Goal: Information Seeking & Learning: Learn about a topic

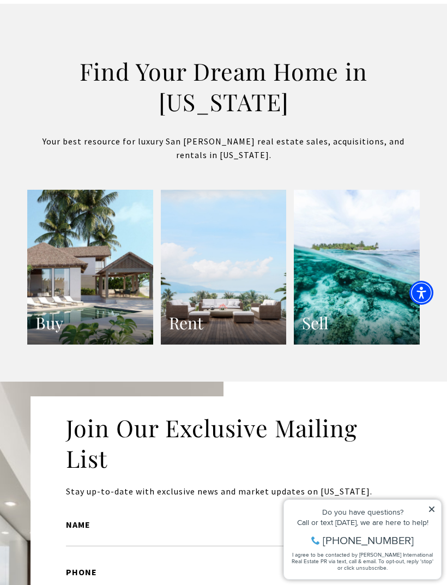
scroll to position [2102, 0]
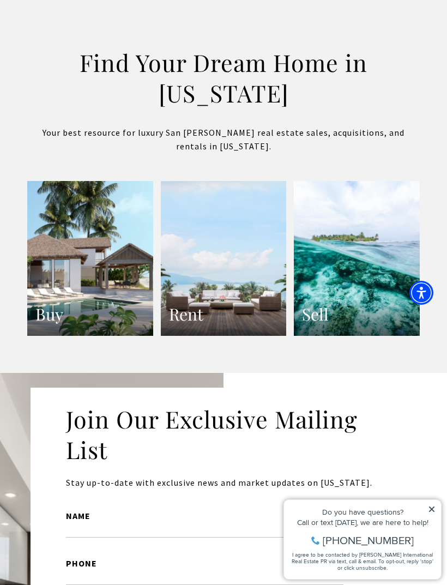
click at [64, 313] on link "Buy" at bounding box center [90, 258] width 126 height 155
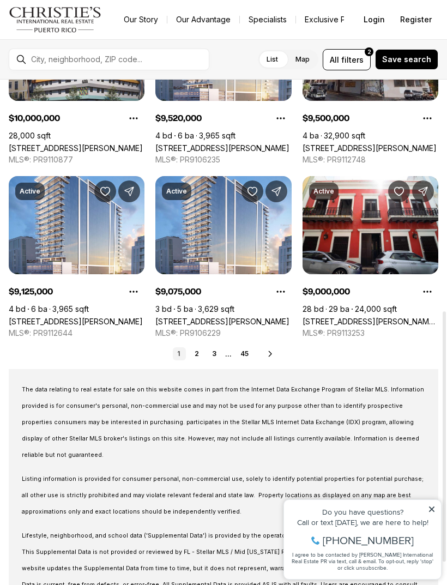
scroll to position [477, 0]
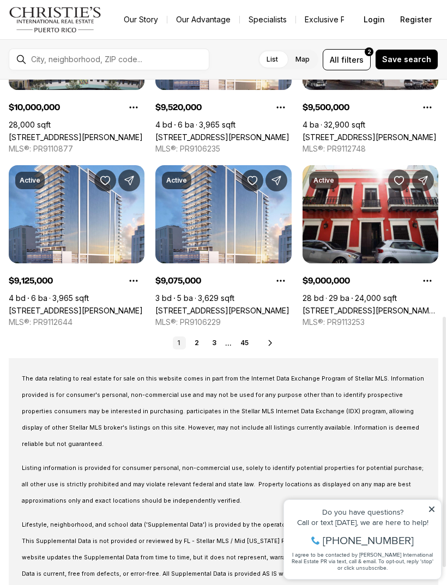
click at [266, 339] on icon at bounding box center [270, 343] width 9 height 9
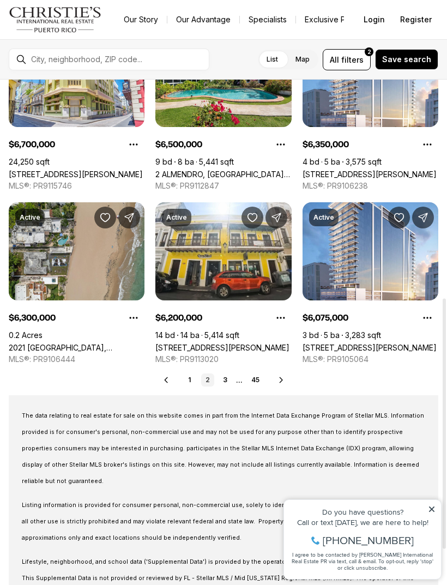
scroll to position [440, 0]
click at [282, 378] on icon at bounding box center [281, 380] width 9 height 9
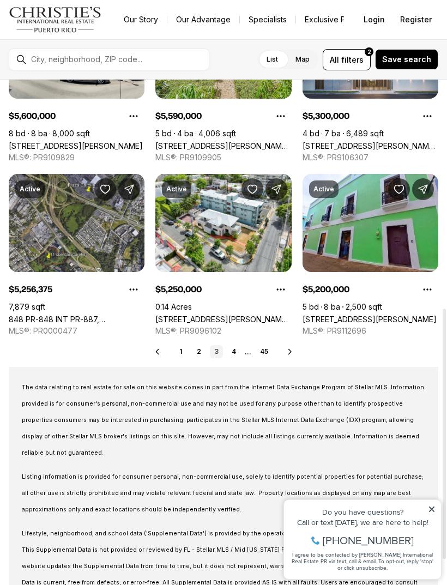
scroll to position [475, 0]
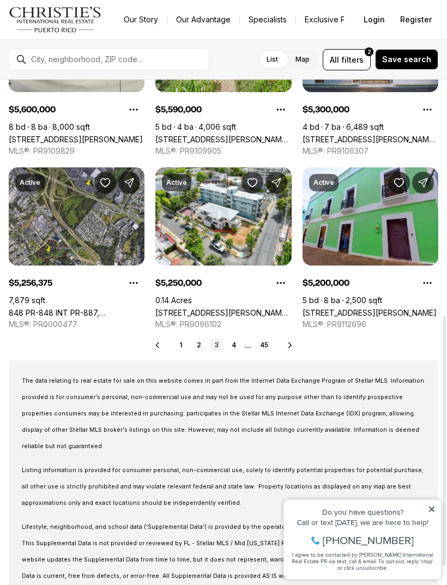
click at [286, 345] on icon at bounding box center [290, 345] width 9 height 9
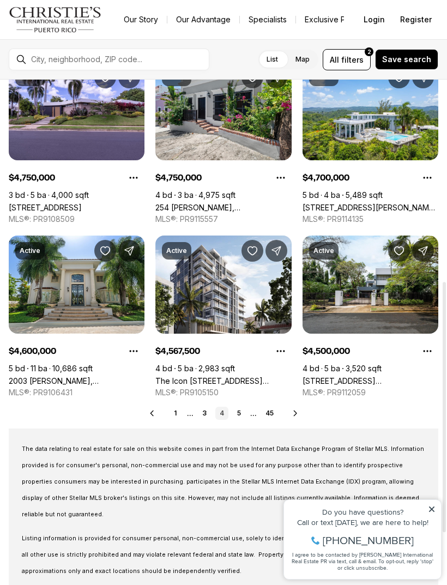
scroll to position [415, 0]
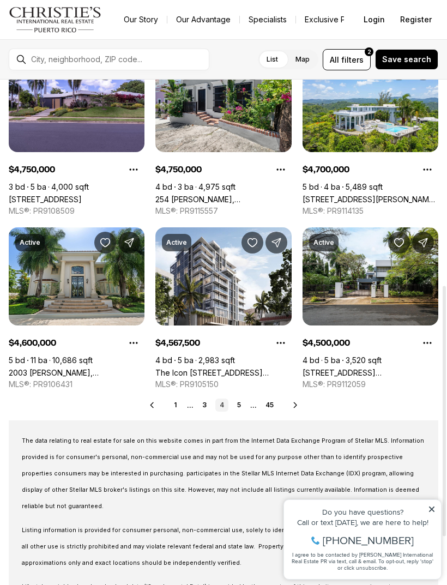
click at [369, 368] on link "[STREET_ADDRESS] [GEOGRAPHIC_DATA], [GEOGRAPHIC_DATA], 00966" at bounding box center [371, 372] width 136 height 9
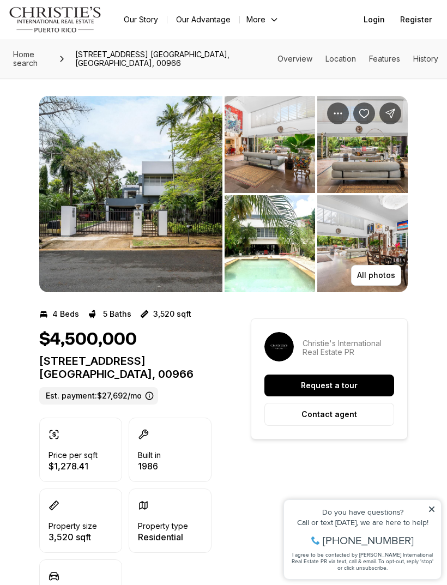
click at [156, 234] on img "View image gallery" at bounding box center [130, 194] width 183 height 196
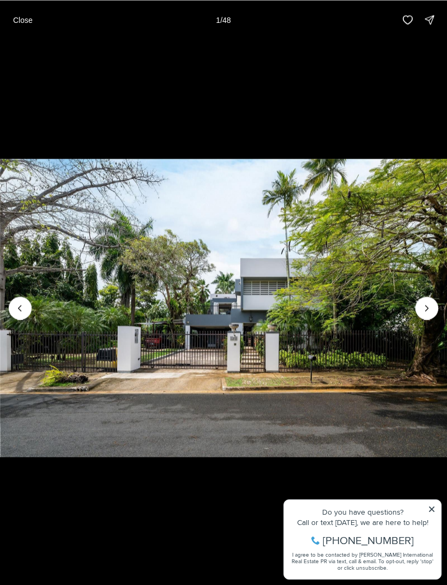
click at [431, 308] on icon "Next slide" at bounding box center [427, 308] width 11 height 11
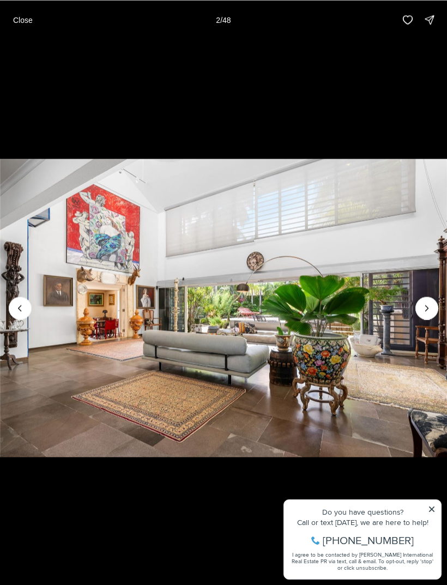
click at [425, 311] on icon "Next slide" at bounding box center [427, 308] width 11 height 11
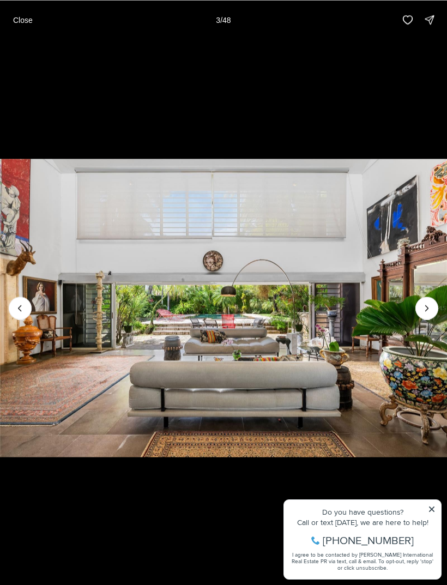
click at [426, 313] on icon "Next slide" at bounding box center [427, 308] width 11 height 11
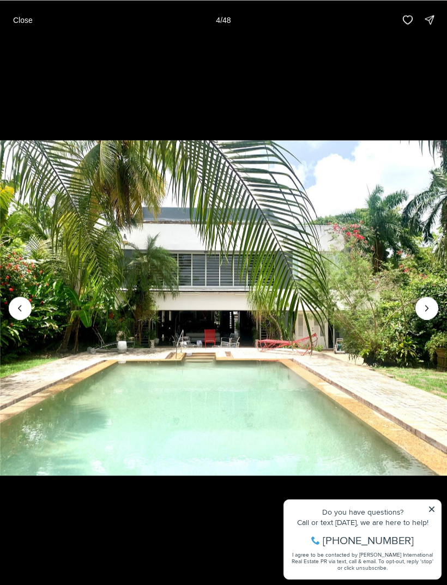
click at [424, 309] on icon "Next slide" at bounding box center [427, 308] width 11 height 11
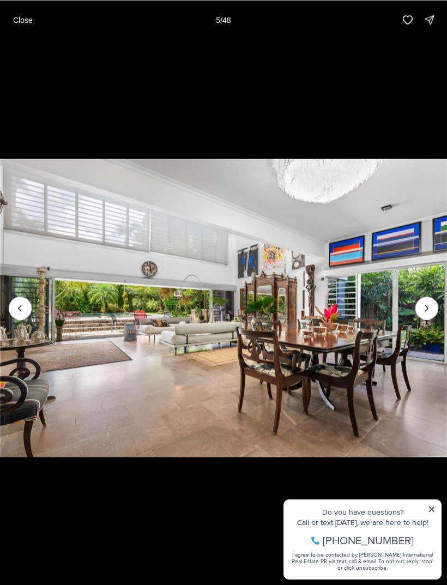
click at [428, 311] on icon "Next slide" at bounding box center [427, 308] width 11 height 11
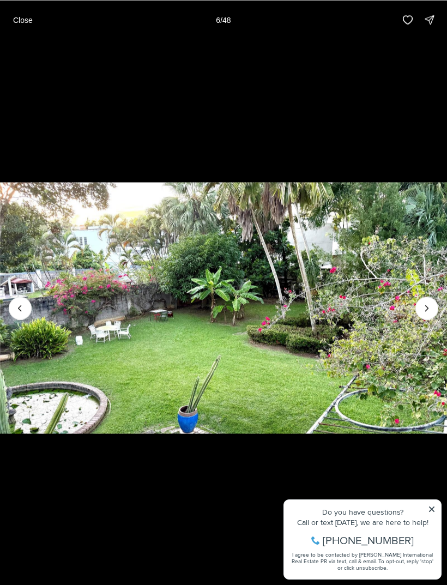
click at [432, 305] on icon "Next slide" at bounding box center [427, 308] width 11 height 11
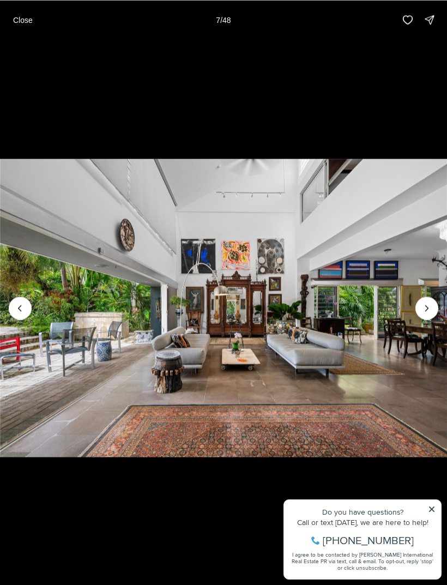
click at [431, 310] on icon "Next slide" at bounding box center [427, 308] width 11 height 11
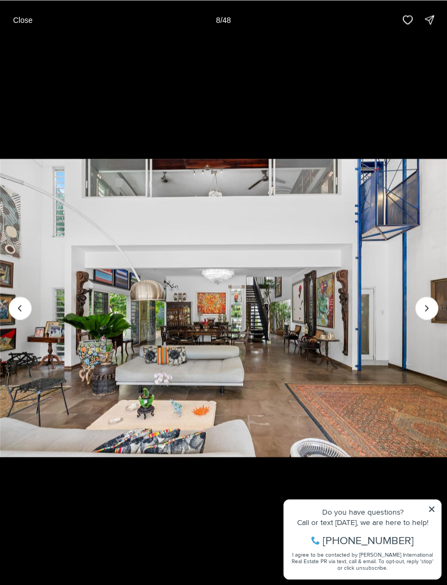
click at [430, 304] on icon "Next slide" at bounding box center [427, 308] width 11 height 11
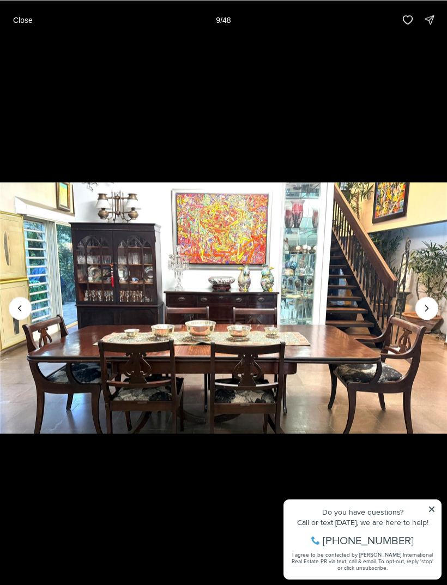
click at [431, 307] on icon "Next slide" at bounding box center [427, 308] width 11 height 11
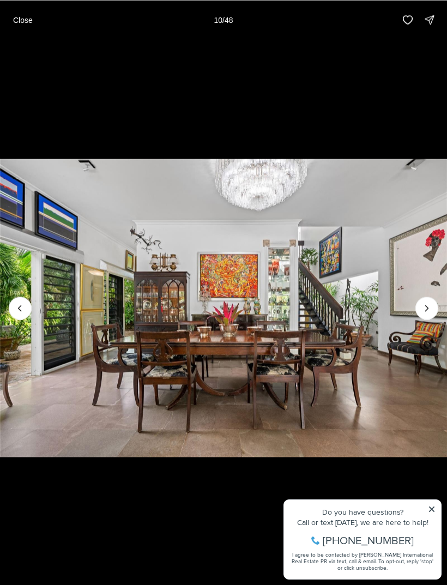
click at [430, 310] on icon "Next slide" at bounding box center [427, 308] width 11 height 11
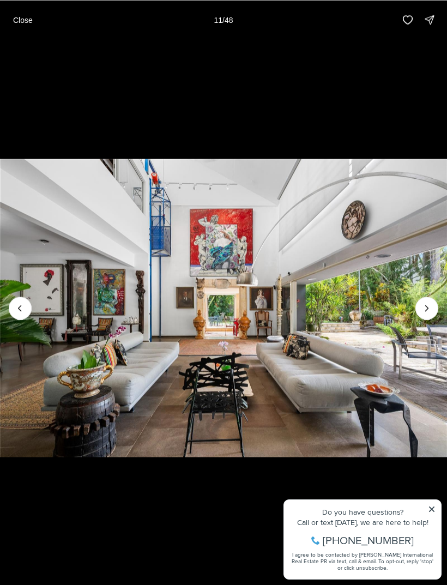
click at [431, 304] on icon "Next slide" at bounding box center [427, 308] width 11 height 11
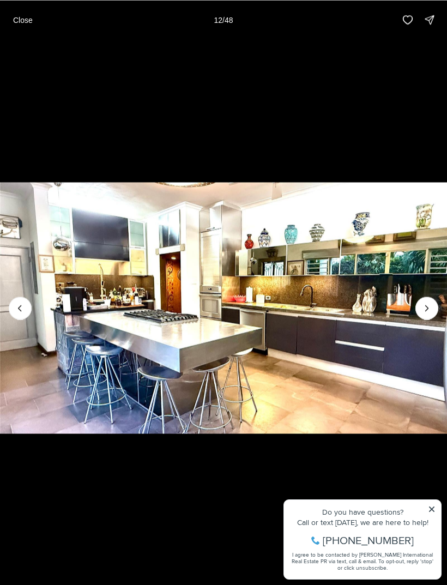
click at [431, 307] on icon "Next slide" at bounding box center [427, 308] width 11 height 11
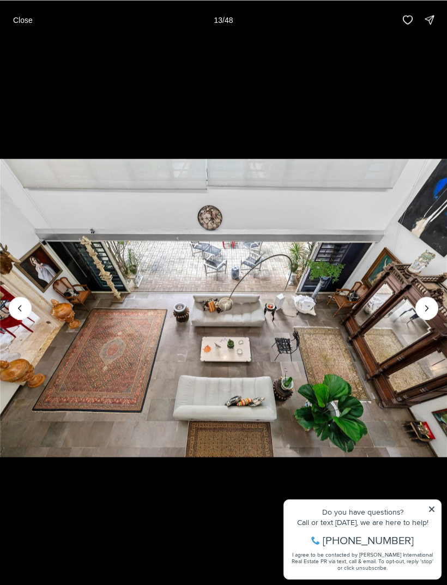
click at [432, 303] on icon "Next slide" at bounding box center [427, 308] width 11 height 11
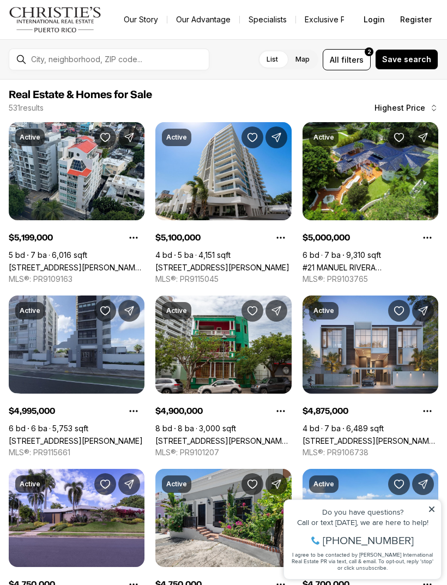
scroll to position [415, 0]
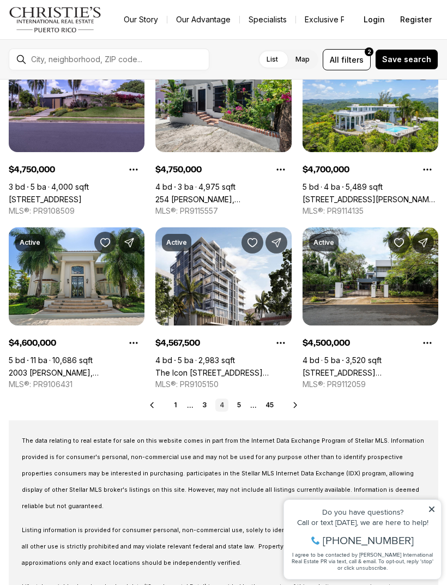
click at [434, 509] on icon at bounding box center [432, 510] width 8 height 8
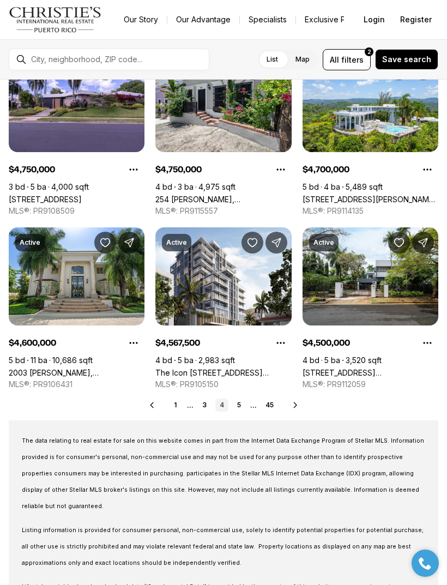
click at [295, 405] on icon at bounding box center [295, 405] width 3 height 5
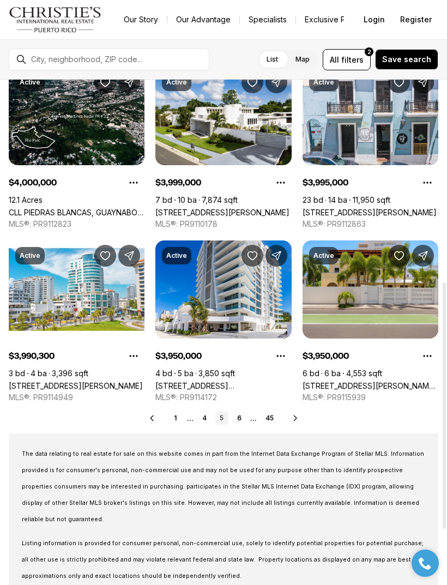
scroll to position [416, 0]
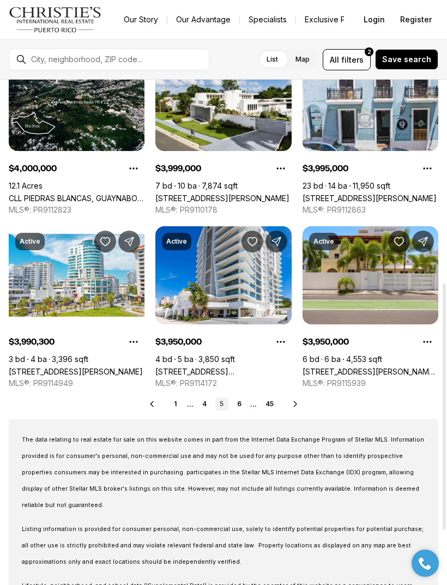
click at [294, 401] on icon at bounding box center [295, 403] width 3 height 5
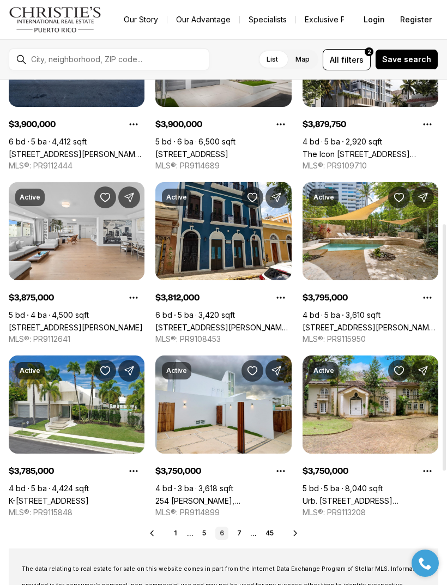
scroll to position [283, 0]
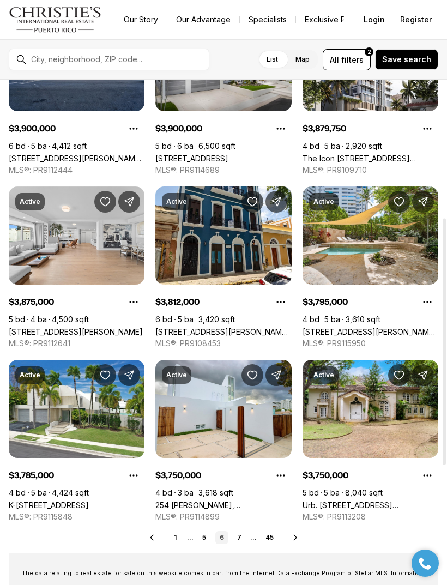
click at [68, 327] on link "[STREET_ADDRESS][PERSON_NAME]" at bounding box center [76, 331] width 134 height 9
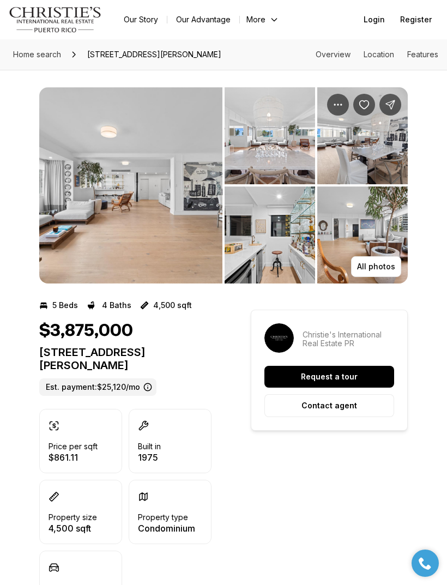
click at [91, 224] on img "View image gallery" at bounding box center [130, 185] width 183 height 196
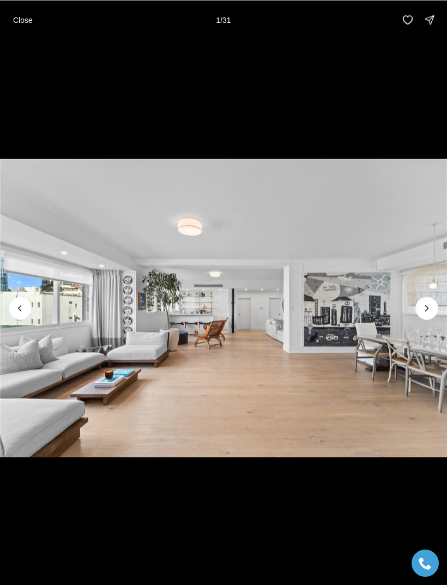
click at [424, 309] on icon "Next slide" at bounding box center [427, 308] width 11 height 11
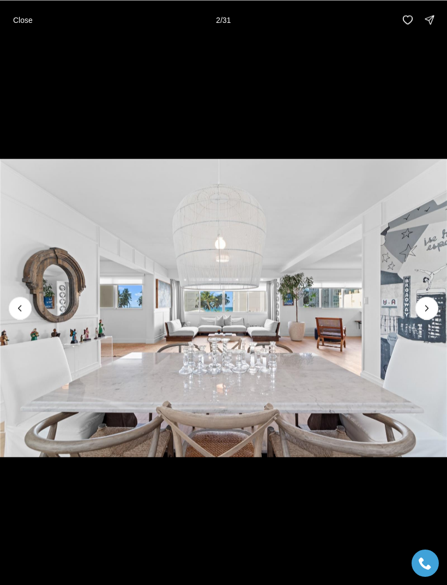
click at [422, 313] on icon "Next slide" at bounding box center [427, 308] width 11 height 11
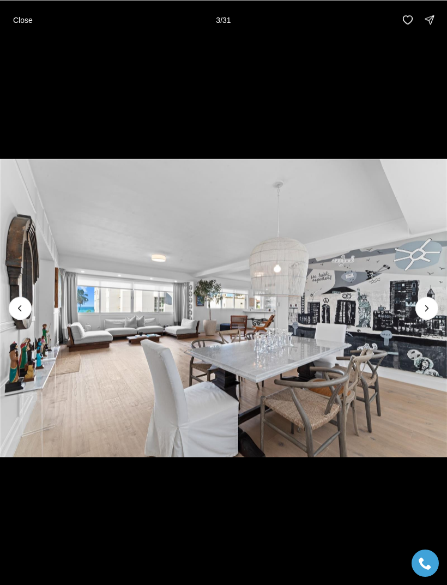
click at [422, 313] on icon "Next slide" at bounding box center [427, 308] width 11 height 11
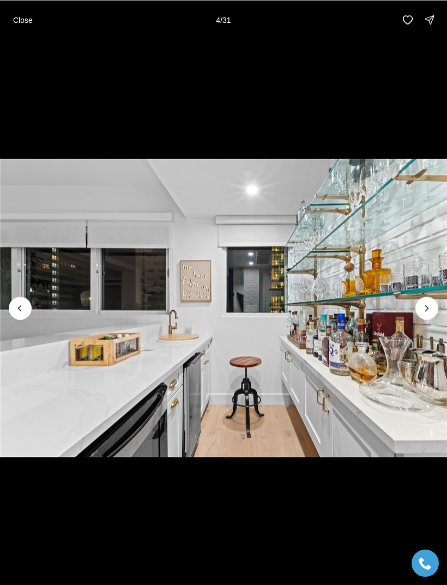
click at [426, 310] on icon "Next slide" at bounding box center [427, 308] width 11 height 11
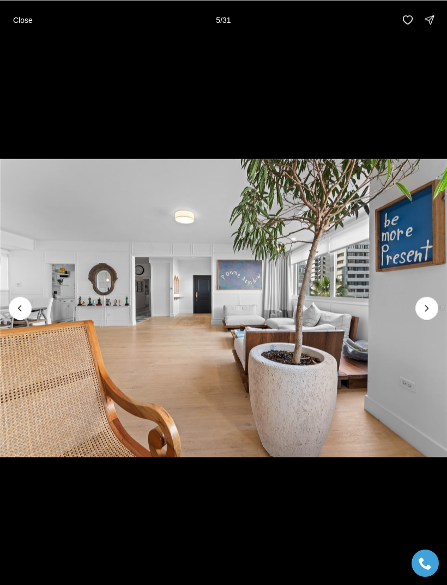
click at [422, 313] on icon "Next slide" at bounding box center [427, 308] width 11 height 11
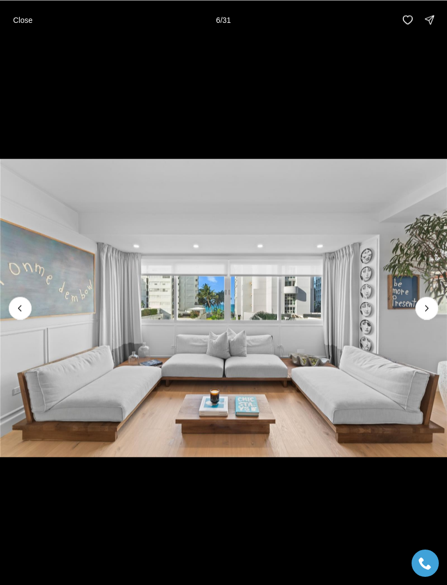
click at [422, 310] on icon "Next slide" at bounding box center [427, 308] width 11 height 11
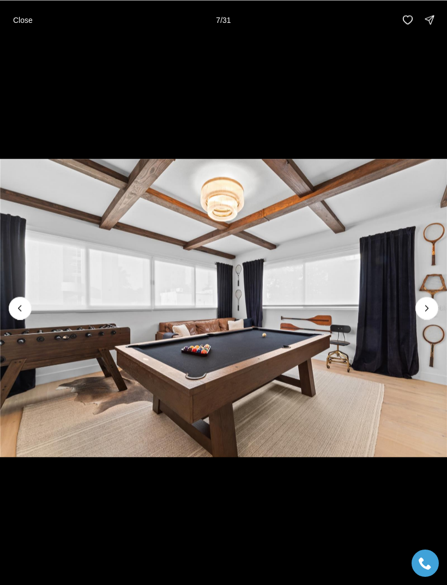
click at [426, 311] on icon "Next slide" at bounding box center [427, 308] width 11 height 11
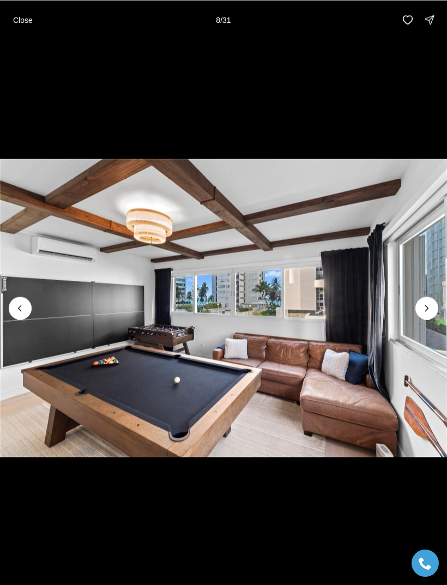
click at [411, 313] on img "8 of 31" at bounding box center [223, 308] width 447 height 410
click at [418, 310] on button "Next slide" at bounding box center [427, 308] width 23 height 23
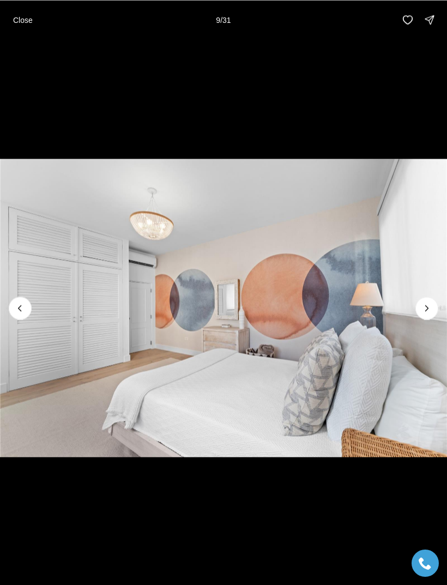
click at [423, 312] on icon "Next slide" at bounding box center [427, 308] width 11 height 11
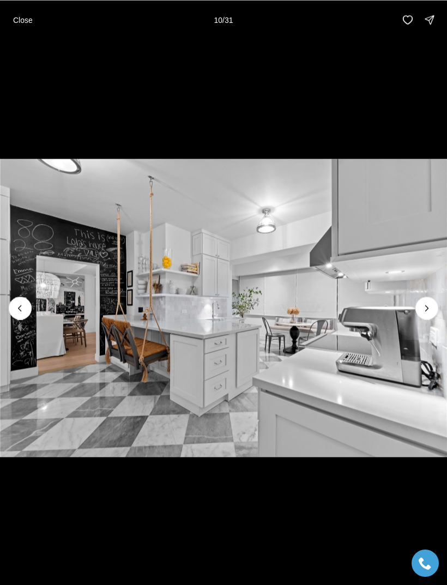
click at [419, 313] on button "Next slide" at bounding box center [427, 308] width 23 height 23
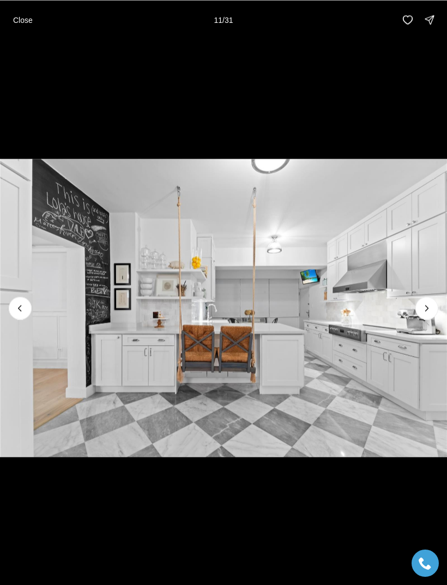
click at [428, 309] on icon "Next slide" at bounding box center [427, 308] width 11 height 11
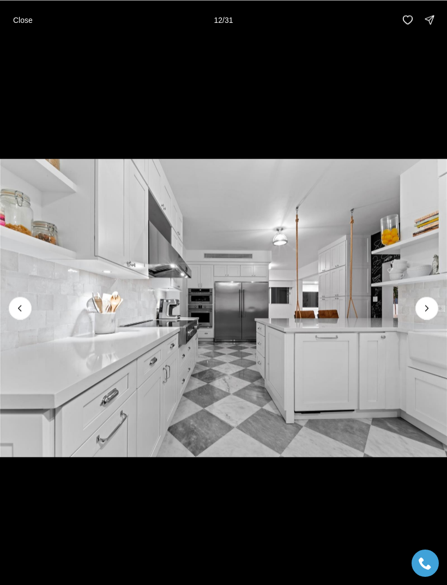
click at [431, 308] on icon "Next slide" at bounding box center [427, 308] width 11 height 11
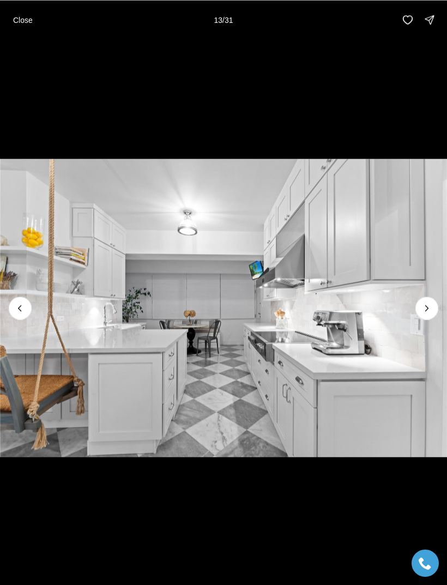
click at [425, 313] on icon "Next slide" at bounding box center [427, 308] width 11 height 11
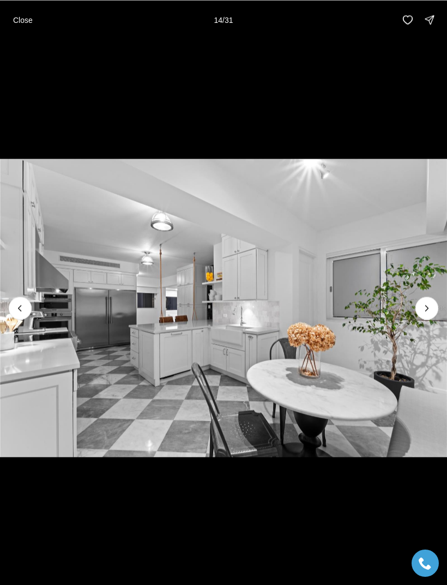
click at [422, 312] on icon "Next slide" at bounding box center [427, 308] width 11 height 11
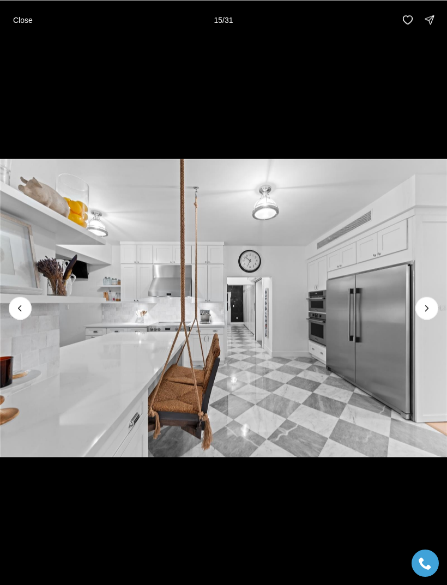
click at [428, 310] on icon "Next slide" at bounding box center [427, 308] width 11 height 11
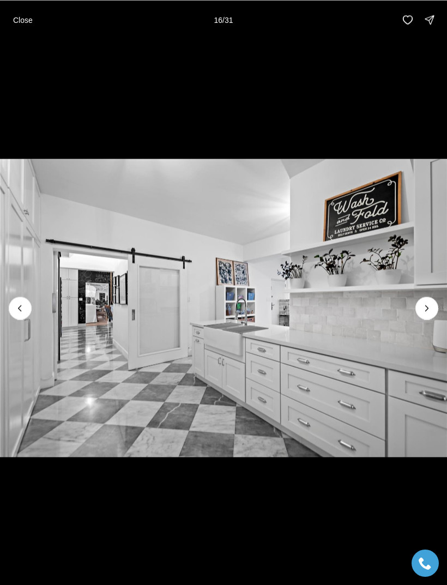
click at [422, 313] on icon "Next slide" at bounding box center [427, 308] width 11 height 11
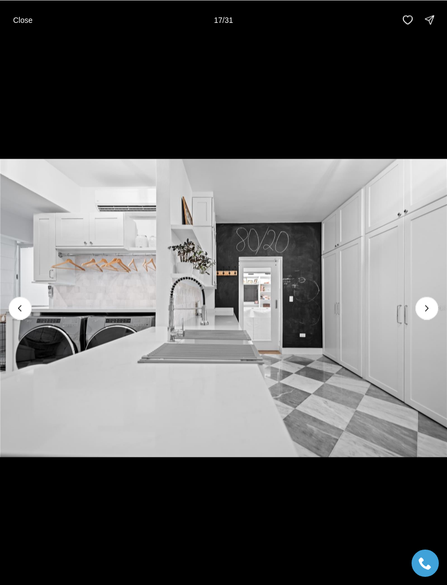
click at [427, 309] on icon "Next slide" at bounding box center [427, 308] width 11 height 11
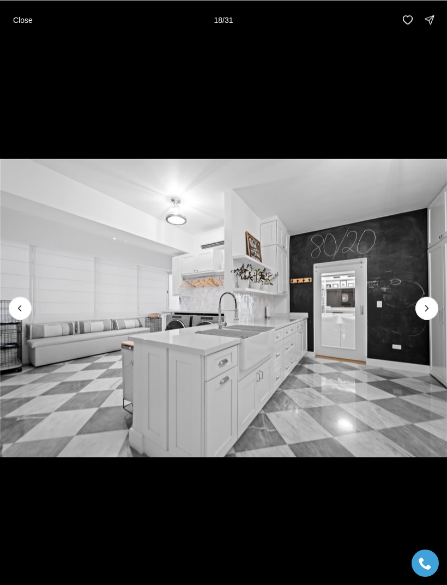
click at [424, 307] on icon "Next slide" at bounding box center [427, 308] width 11 height 11
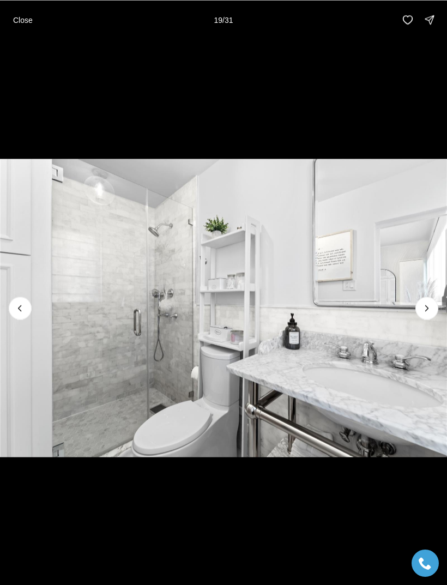
click at [425, 310] on icon "Next slide" at bounding box center [427, 308] width 11 height 11
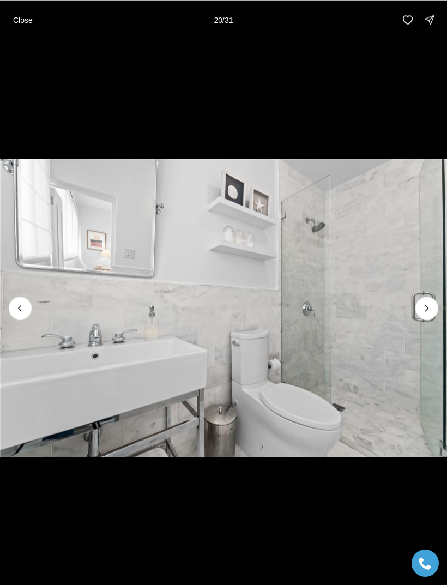
click at [425, 311] on icon "Next slide" at bounding box center [427, 308] width 11 height 11
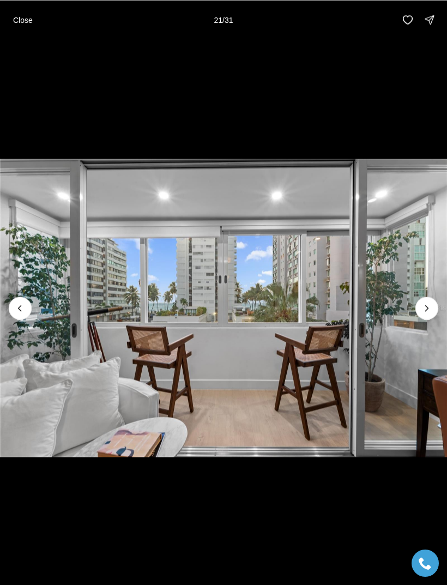
click at [424, 309] on icon "Next slide" at bounding box center [427, 308] width 11 height 11
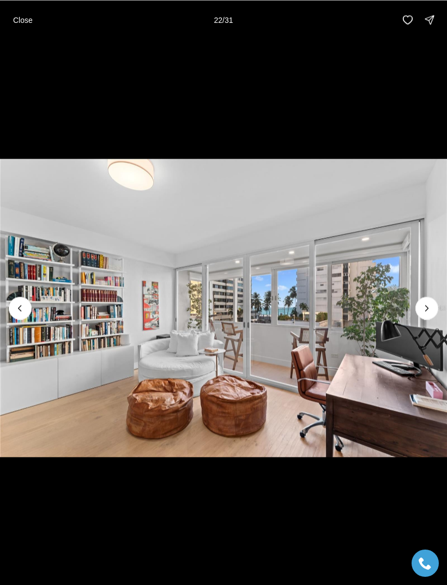
click at [430, 307] on icon "Next slide" at bounding box center [427, 308] width 11 height 11
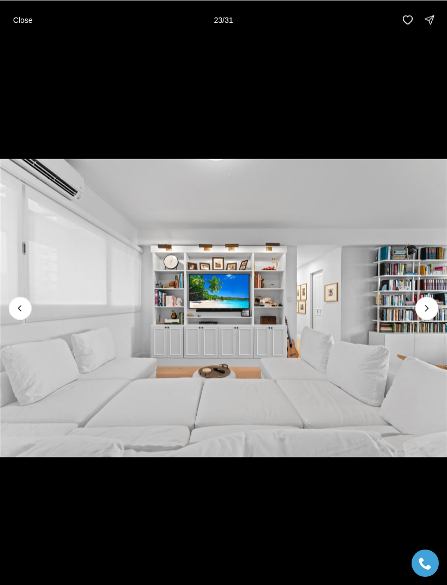
click at [424, 308] on icon "Next slide" at bounding box center [427, 308] width 11 height 11
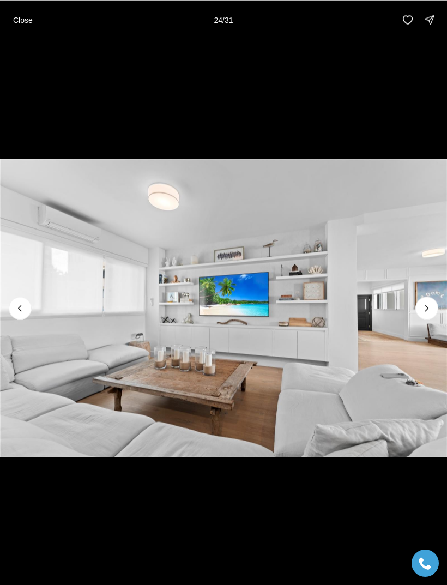
click at [428, 307] on icon "Next slide" at bounding box center [427, 308] width 11 height 11
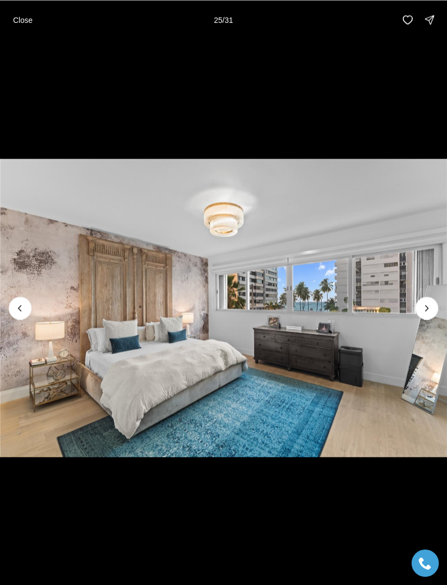
click at [427, 309] on icon "Next slide" at bounding box center [427, 308] width 11 height 11
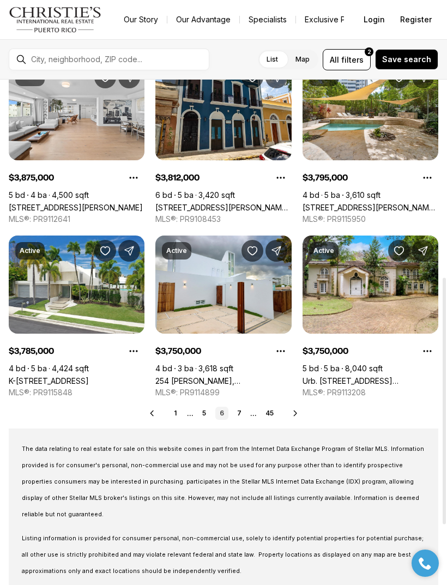
scroll to position [404, 0]
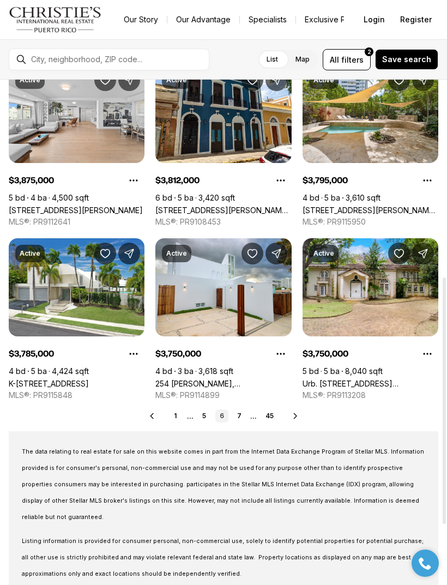
click at [296, 417] on icon at bounding box center [295, 416] width 9 height 9
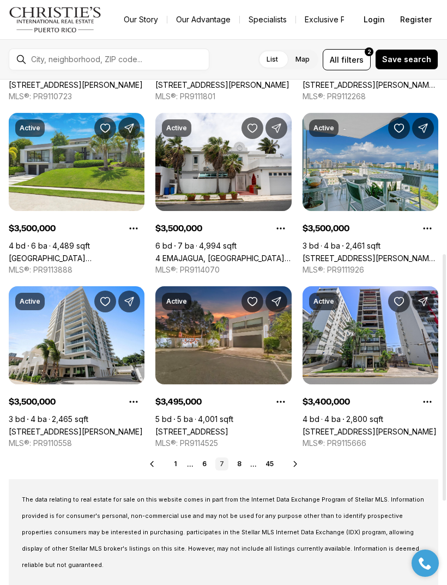
scroll to position [356, 0]
click at [375, 427] on link "[STREET_ADDRESS][PERSON_NAME]" at bounding box center [370, 431] width 134 height 9
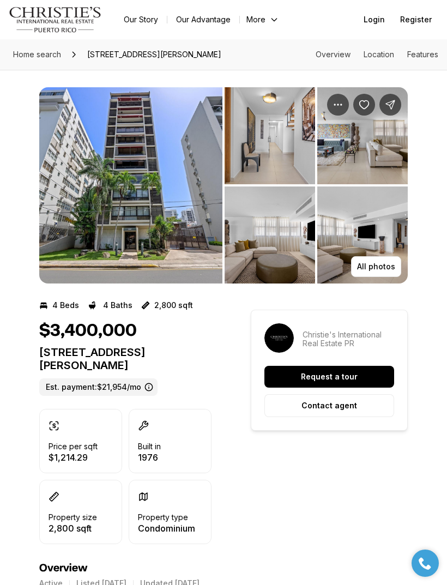
click at [95, 181] on img "View image gallery" at bounding box center [130, 185] width 183 height 196
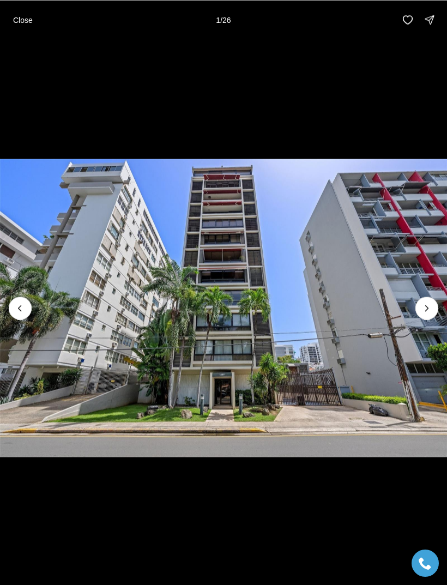
click at [423, 312] on icon "Next slide" at bounding box center [427, 308] width 11 height 11
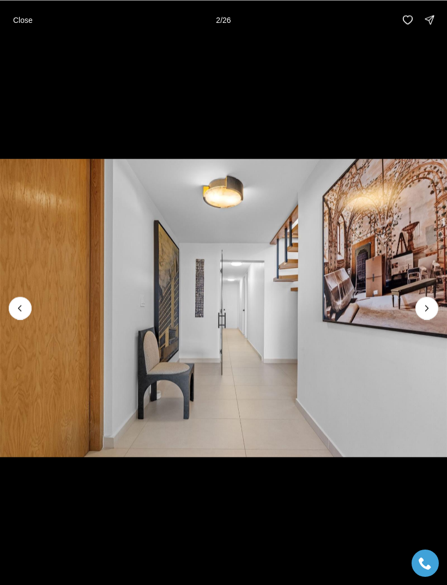
click at [413, 308] on img "2 of 26" at bounding box center [223, 308] width 447 height 410
click at [431, 306] on icon "Next slide" at bounding box center [427, 308] width 11 height 11
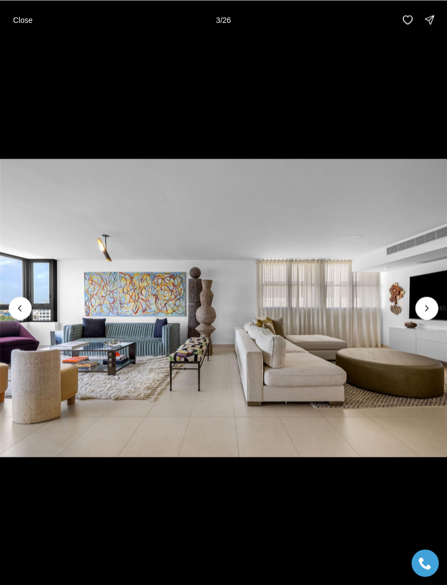
click at [425, 309] on icon "Next slide" at bounding box center [427, 308] width 11 height 11
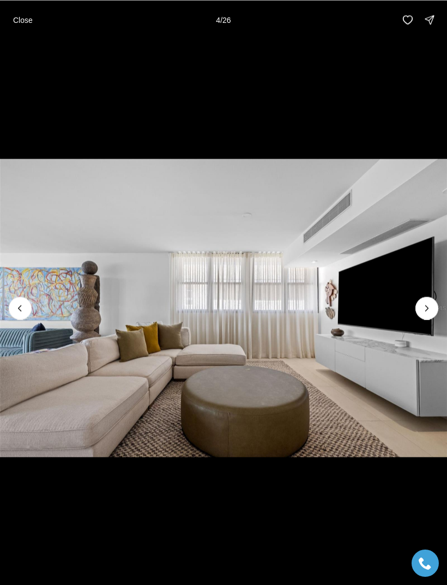
click at [412, 310] on img "4 of 26" at bounding box center [223, 308] width 447 height 410
click at [422, 310] on icon "Next slide" at bounding box center [427, 308] width 11 height 11
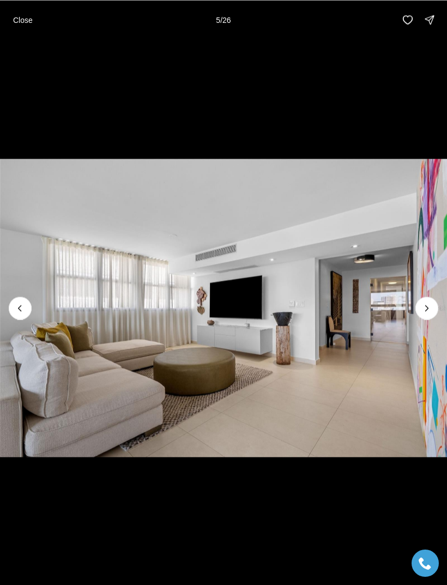
click at [423, 309] on icon "Next slide" at bounding box center [427, 308] width 11 height 11
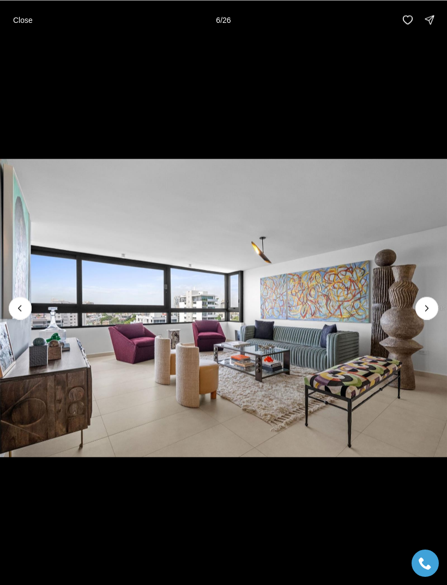
click at [418, 309] on button "Next slide" at bounding box center [427, 308] width 23 height 23
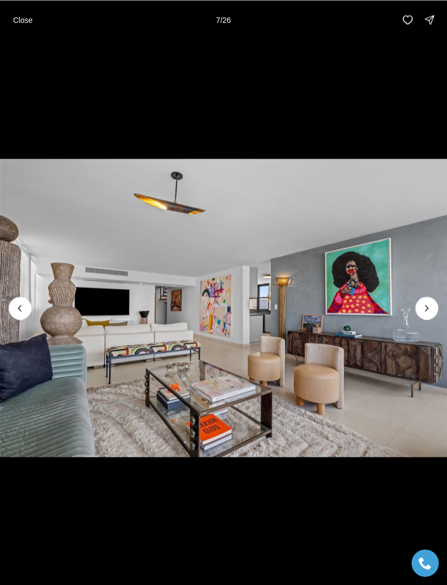
click at [417, 309] on button "Next slide" at bounding box center [427, 308] width 23 height 23
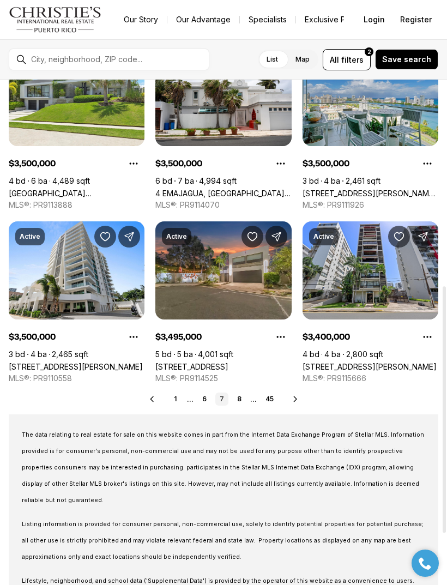
scroll to position [422, 0]
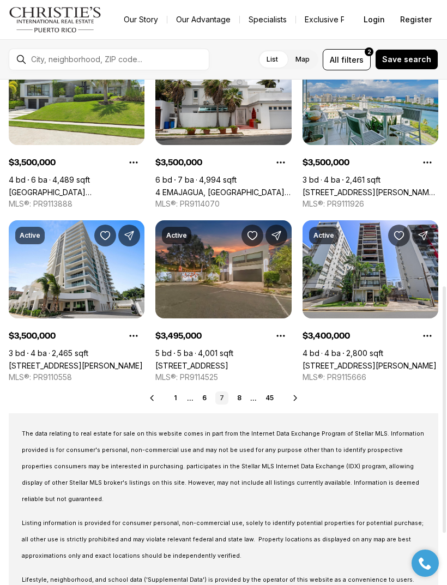
click at [295, 400] on icon at bounding box center [295, 398] width 9 height 9
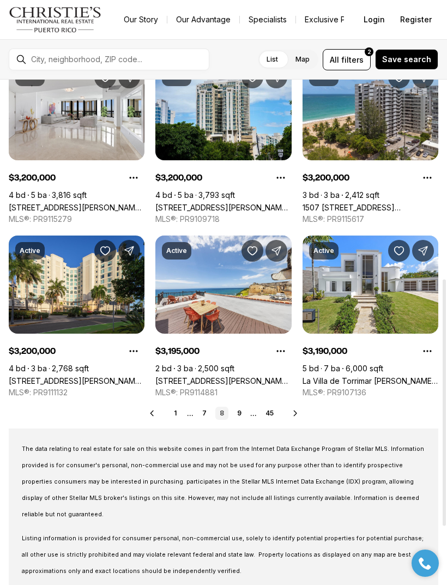
scroll to position [408, 0]
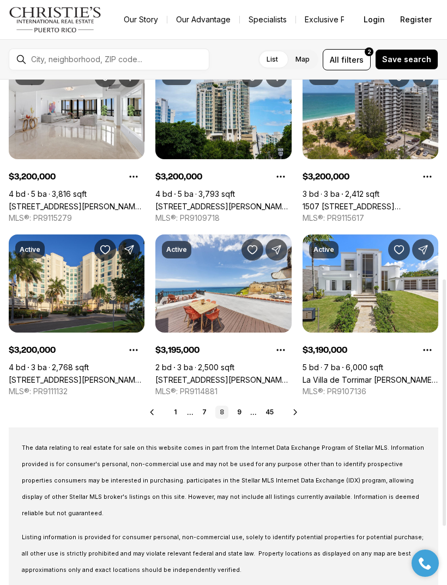
click at [154, 409] on icon at bounding box center [152, 412] width 9 height 9
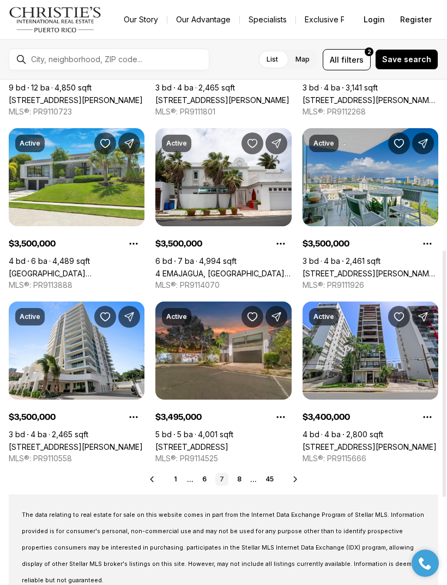
scroll to position [338, 0]
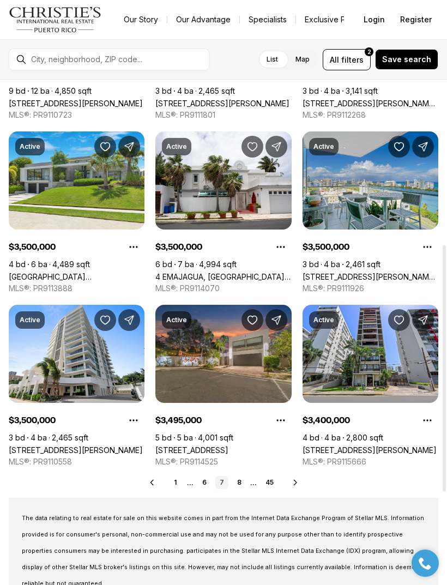
click at [229, 446] on link "64 CAOBA ST, GUAYNABO PR, 00966" at bounding box center [191, 450] width 73 height 9
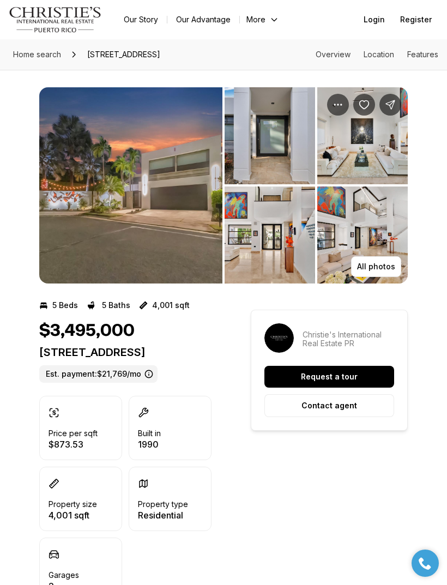
click at [88, 223] on img "View image gallery" at bounding box center [130, 185] width 183 height 196
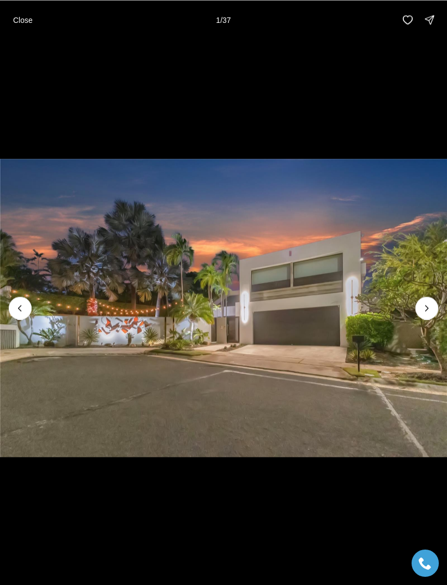
click at [425, 308] on icon "Next slide" at bounding box center [427, 308] width 11 height 11
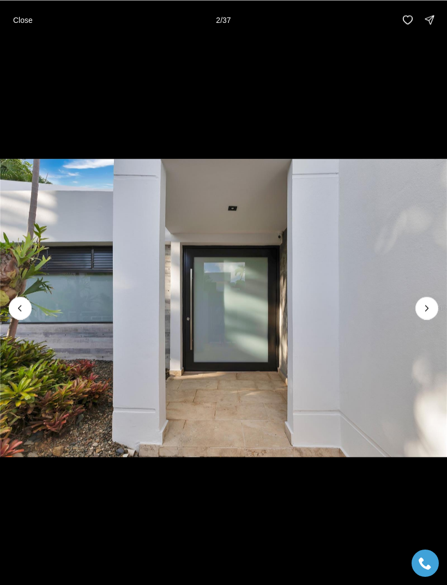
click at [422, 310] on icon "Next slide" at bounding box center [427, 308] width 11 height 11
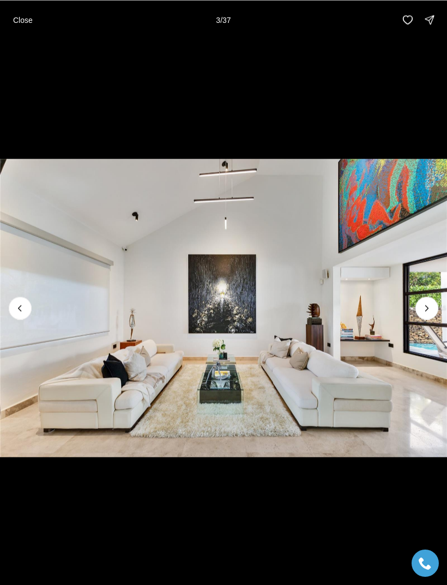
click at [422, 311] on icon "Next slide" at bounding box center [427, 308] width 11 height 11
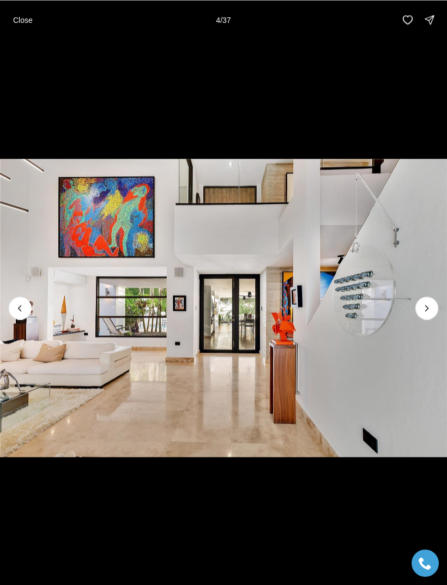
click at [419, 309] on button "Next slide" at bounding box center [427, 308] width 23 height 23
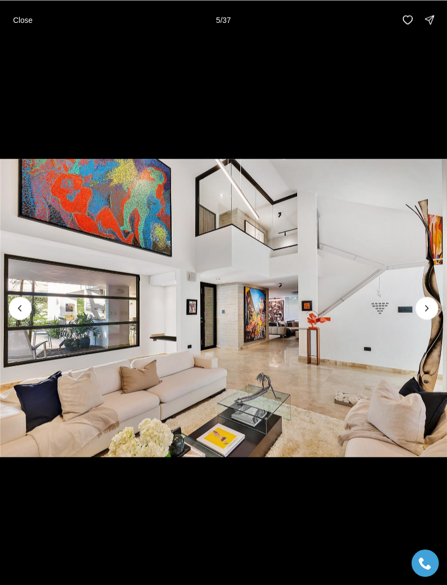
click at [423, 313] on icon "Next slide" at bounding box center [427, 308] width 11 height 11
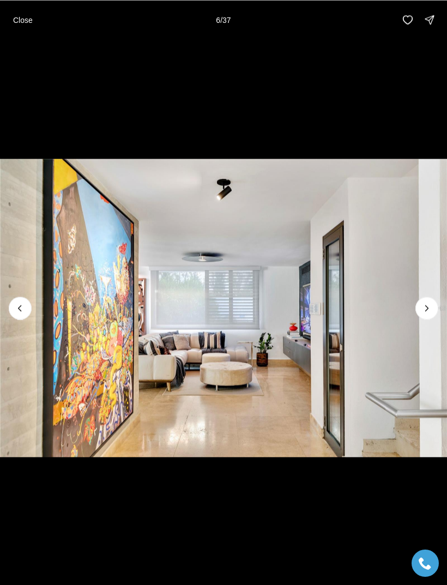
click at [417, 310] on button "Next slide" at bounding box center [427, 308] width 23 height 23
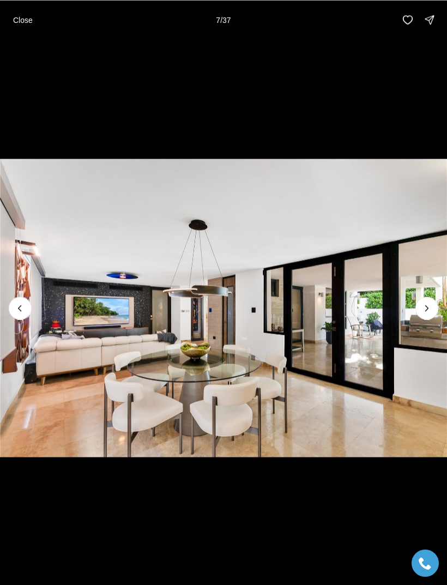
click at [424, 312] on icon "Next slide" at bounding box center [427, 308] width 11 height 11
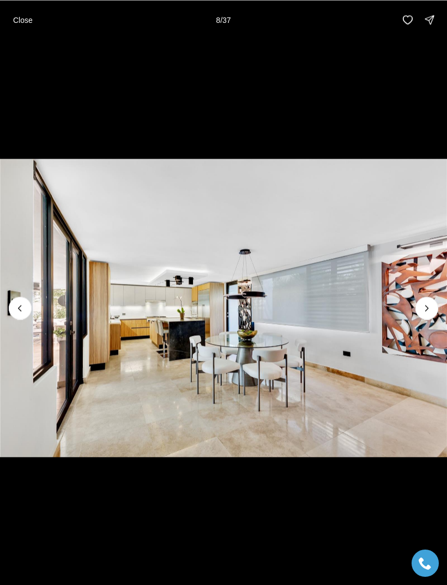
click at [425, 313] on icon "Next slide" at bounding box center [427, 308] width 11 height 11
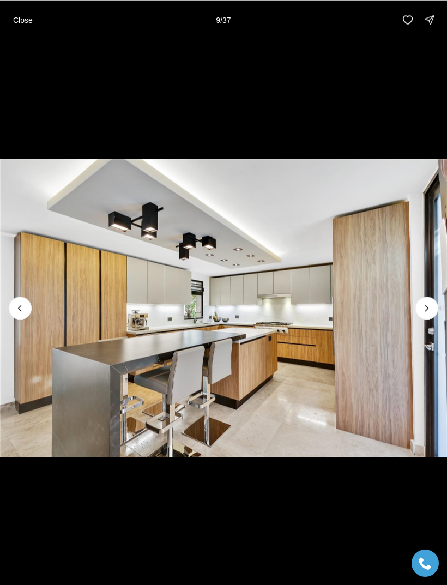
click at [428, 313] on icon "Next slide" at bounding box center [427, 308] width 11 height 11
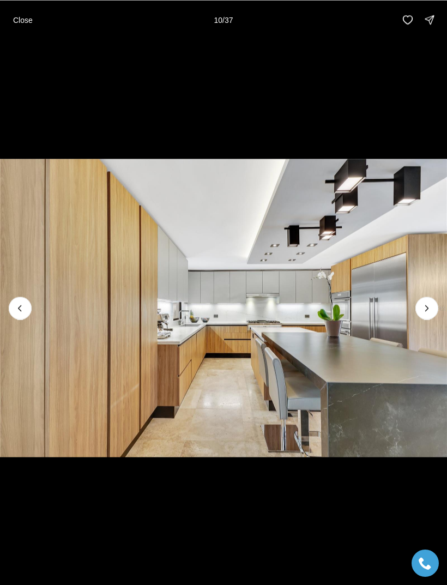
click at [423, 314] on button "Next slide" at bounding box center [427, 308] width 23 height 23
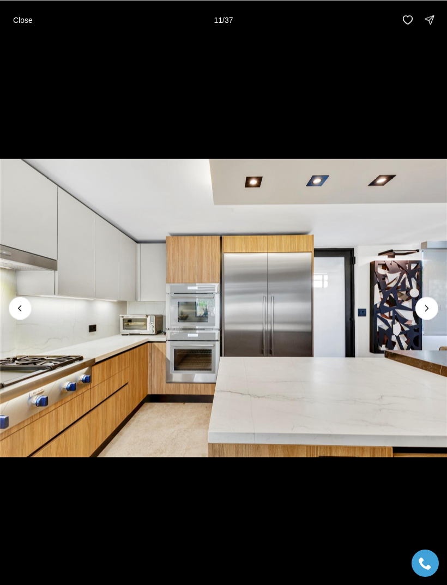
click at [423, 314] on button "Next slide" at bounding box center [427, 308] width 23 height 23
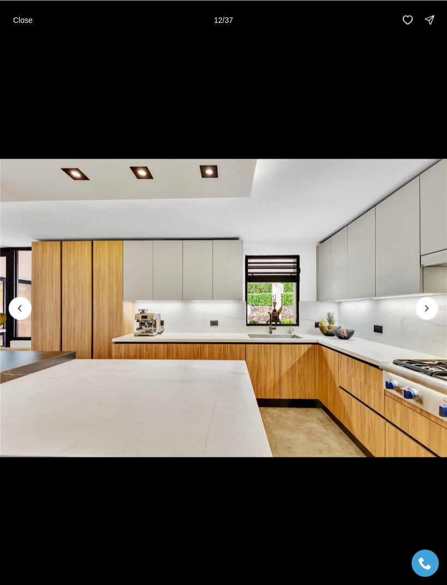
click at [422, 311] on icon "Next slide" at bounding box center [427, 308] width 11 height 11
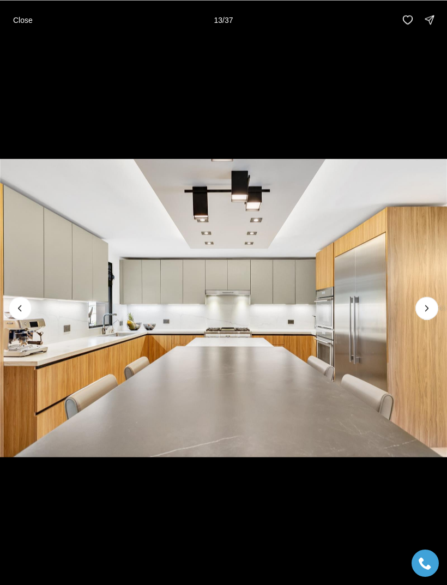
click at [419, 311] on button "Next slide" at bounding box center [427, 308] width 23 height 23
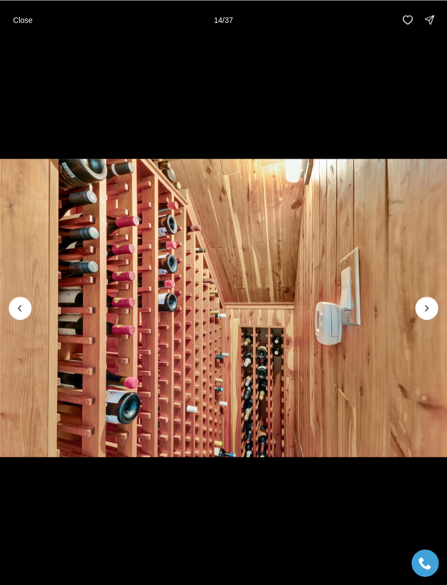
click at [413, 311] on img "14 of 37" at bounding box center [223, 308] width 447 height 410
click at [419, 310] on button "Next slide" at bounding box center [427, 308] width 23 height 23
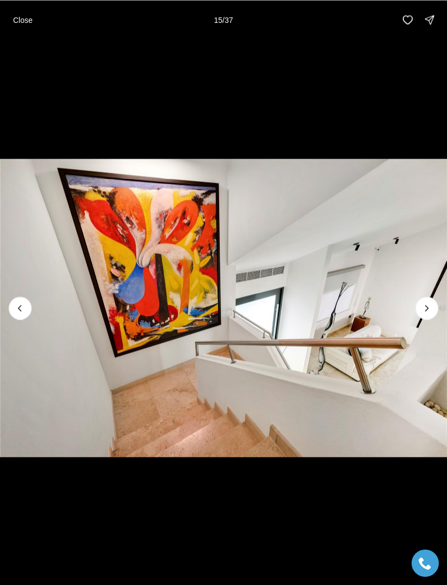
click at [421, 312] on button "Next slide" at bounding box center [427, 308] width 23 height 23
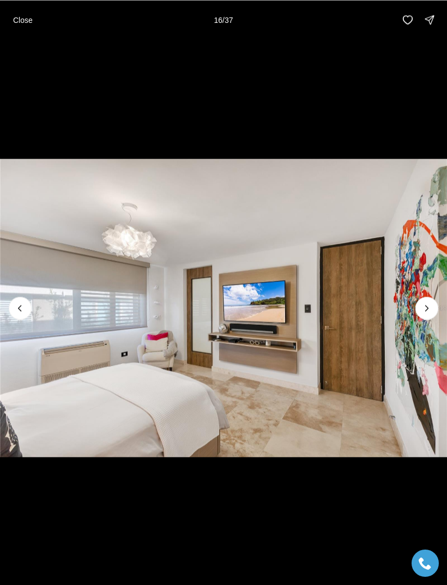
click at [424, 310] on icon "Next slide" at bounding box center [427, 308] width 11 height 11
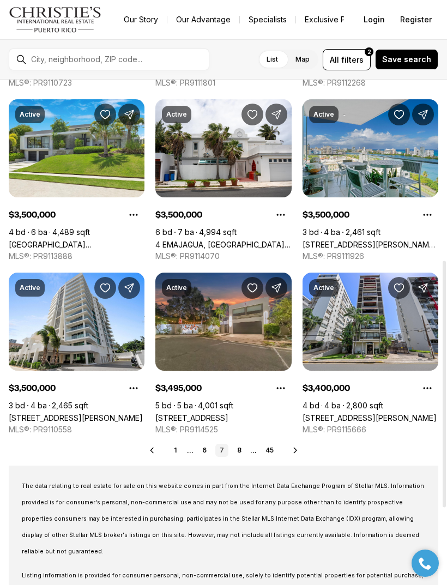
scroll to position [381, 0]
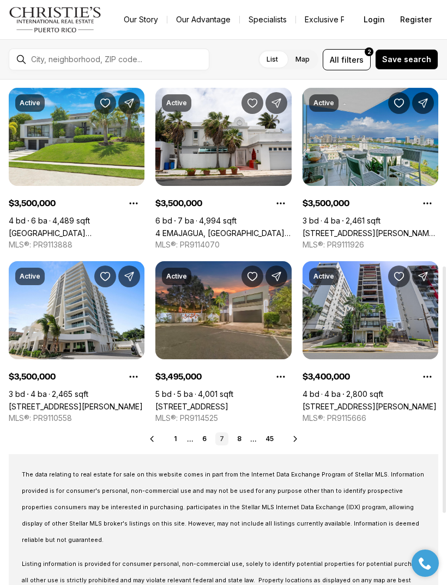
click at [295, 440] on icon at bounding box center [295, 438] width 3 height 5
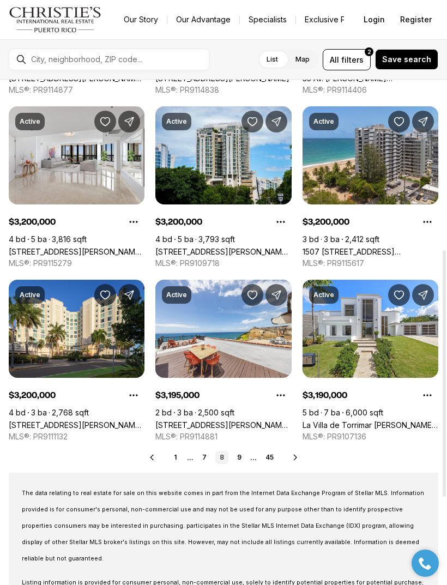
scroll to position [366, 0]
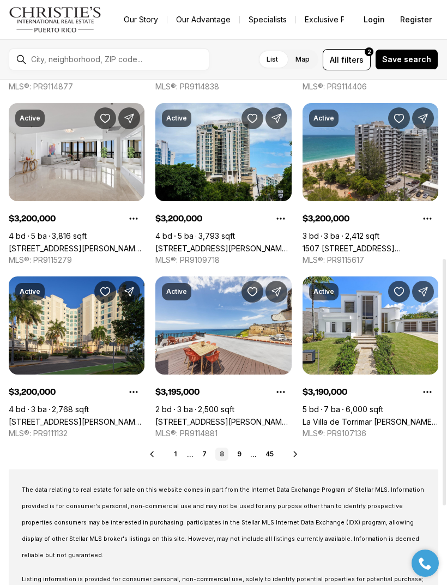
click at [293, 453] on icon at bounding box center [295, 454] width 9 height 9
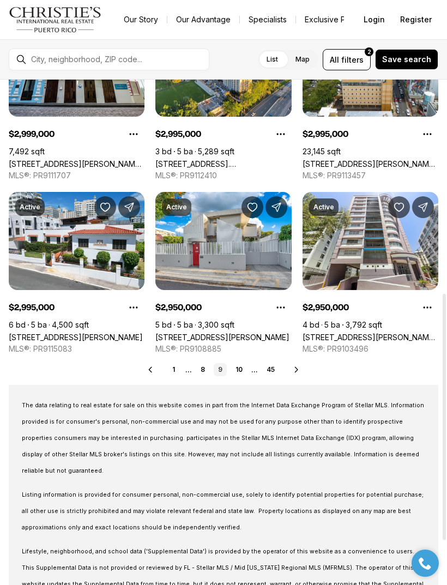
scroll to position [433, 0]
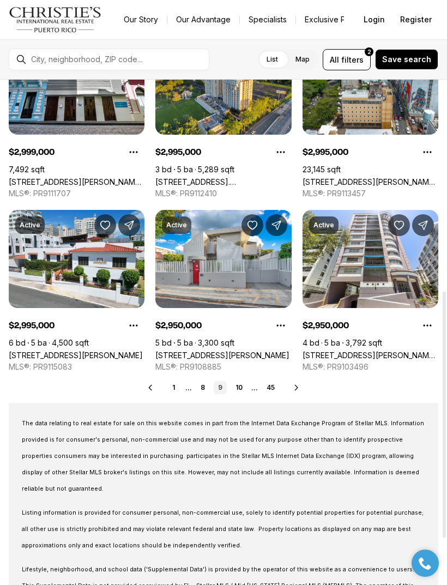
click at [300, 384] on icon at bounding box center [296, 387] width 9 height 9
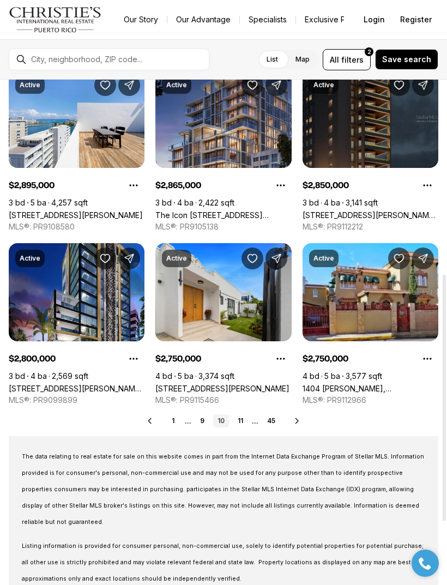
scroll to position [399, 0]
click at [298, 420] on icon at bounding box center [297, 421] width 9 height 9
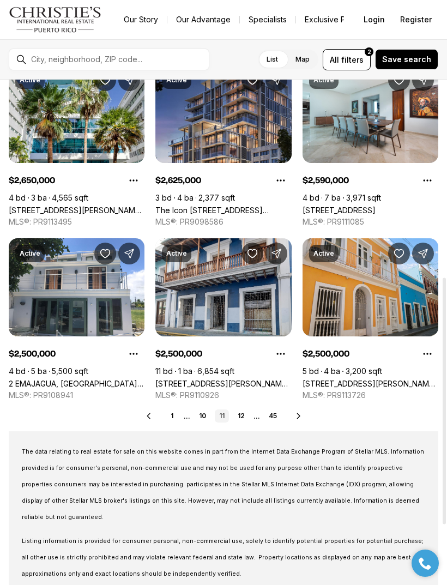
scroll to position [405, 0]
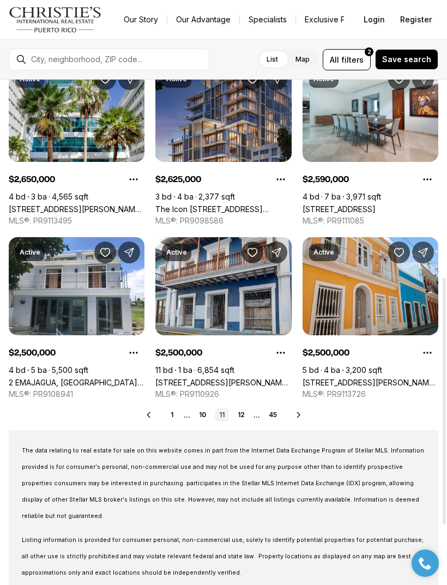
click at [300, 415] on icon at bounding box center [298, 414] width 3 height 5
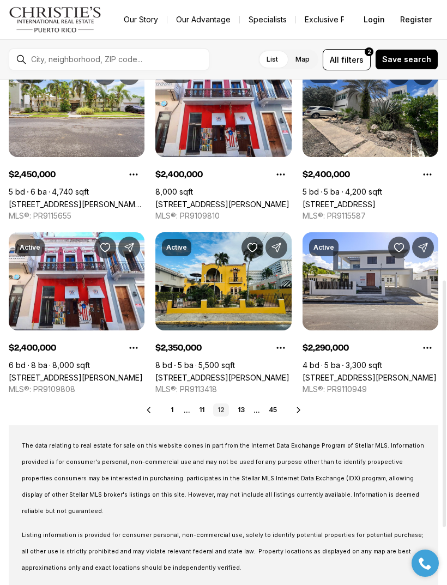
scroll to position [410, 0]
click at [299, 407] on icon at bounding box center [299, 410] width 9 height 9
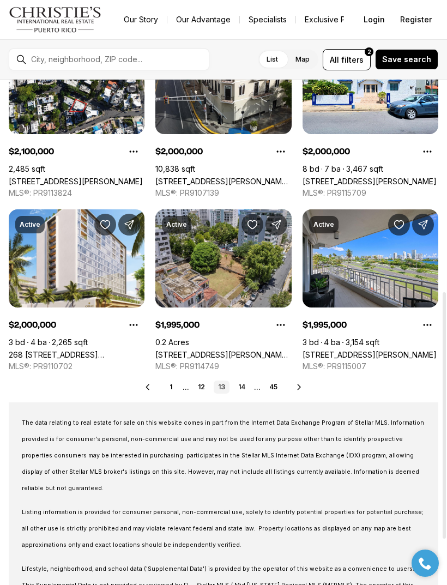
scroll to position [436, 0]
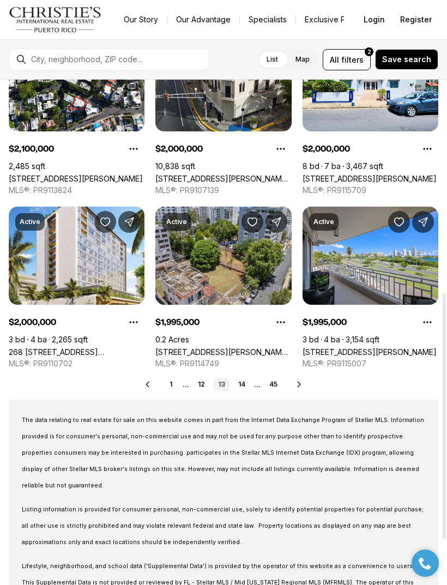
click at [299, 386] on icon at bounding box center [299, 384] width 3 height 5
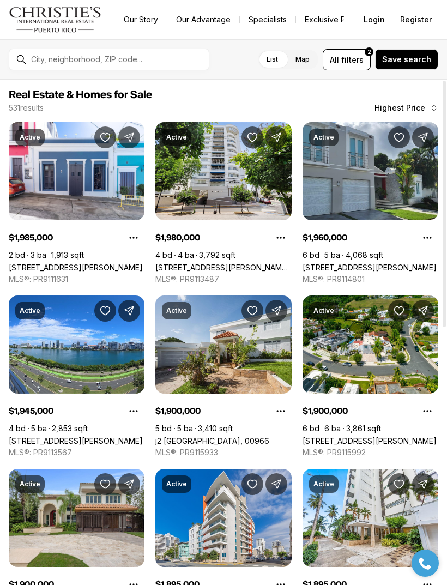
click at [235, 263] on link "[STREET_ADDRESS][PERSON_NAME][PERSON_NAME]" at bounding box center [223, 267] width 136 height 9
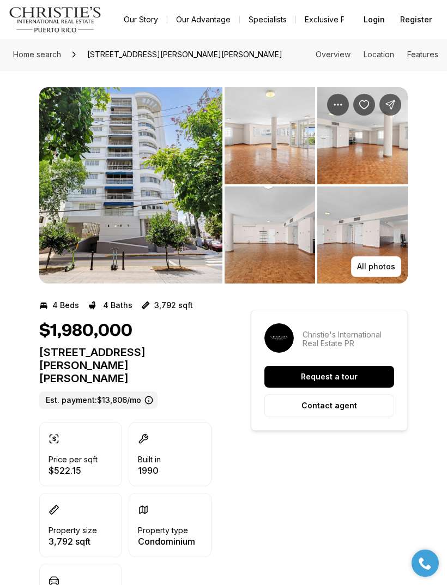
click at [89, 201] on img "View image gallery" at bounding box center [130, 185] width 183 height 196
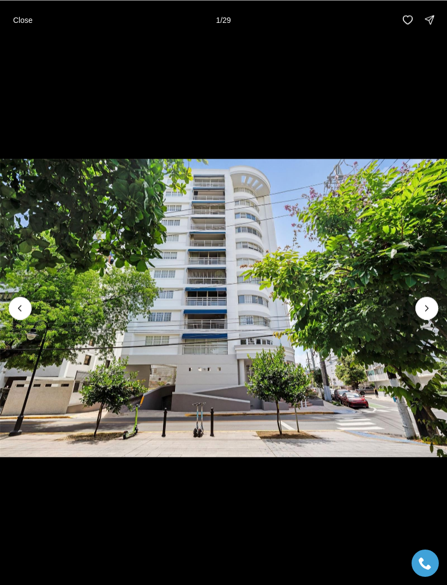
click at [424, 311] on icon "Next slide" at bounding box center [427, 308] width 11 height 11
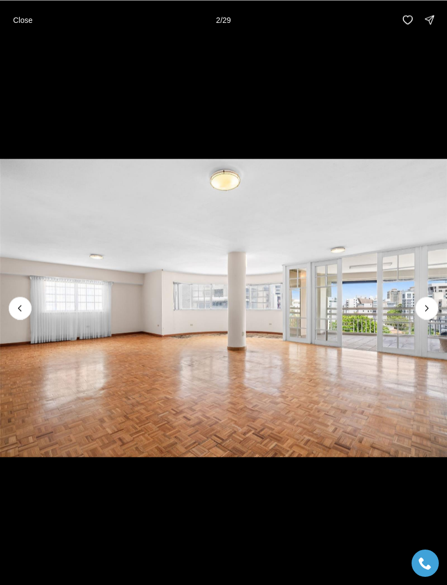
click at [423, 309] on icon "Next slide" at bounding box center [427, 308] width 11 height 11
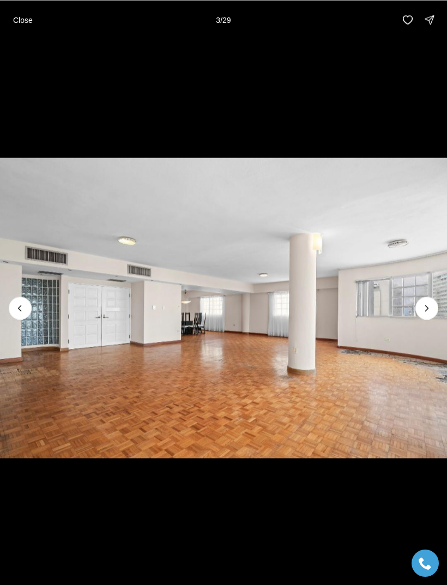
click at [423, 309] on icon "Next slide" at bounding box center [427, 308] width 11 height 11
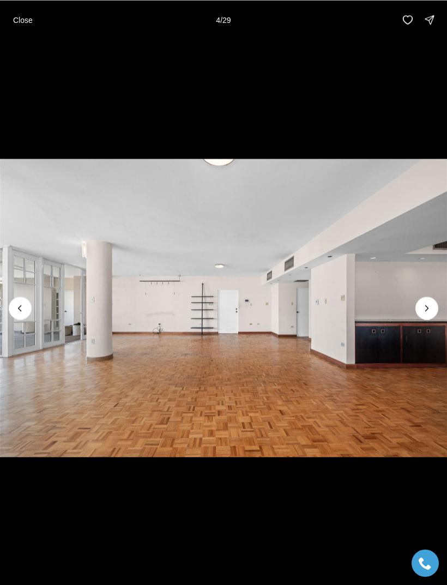
click at [417, 311] on button "Next slide" at bounding box center [427, 308] width 23 height 23
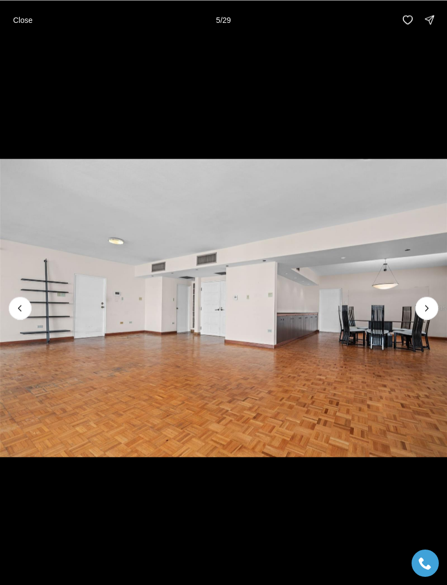
click at [423, 309] on icon "Next slide" at bounding box center [427, 308] width 11 height 11
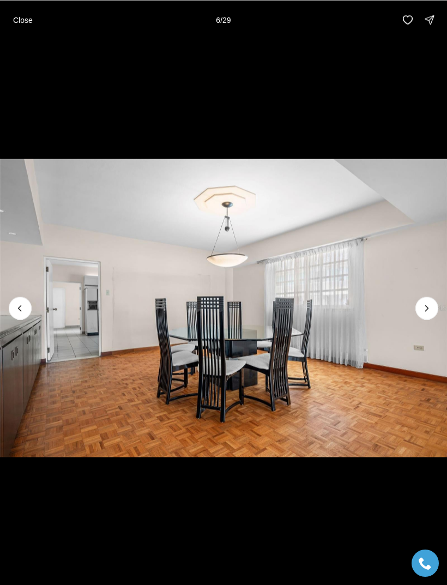
click at [415, 313] on img "6 of 29" at bounding box center [223, 308] width 447 height 410
click at [418, 312] on button "Next slide" at bounding box center [427, 308] width 23 height 23
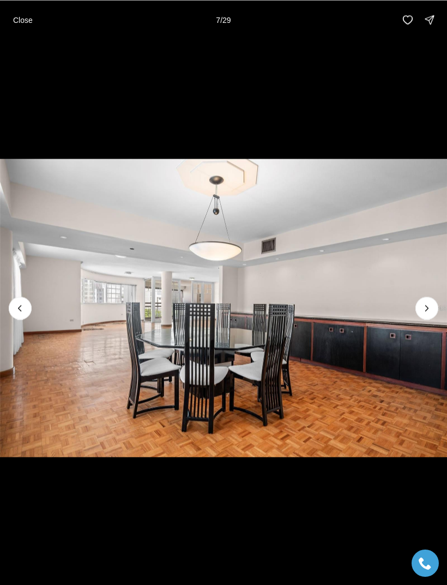
click at [417, 309] on button "Next slide" at bounding box center [427, 308] width 23 height 23
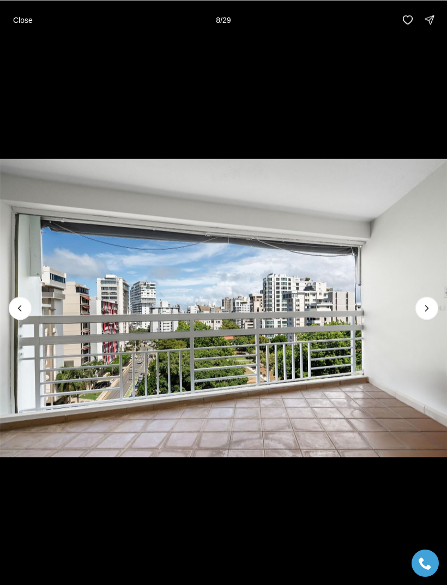
click at [419, 314] on button "Next slide" at bounding box center [427, 308] width 23 height 23
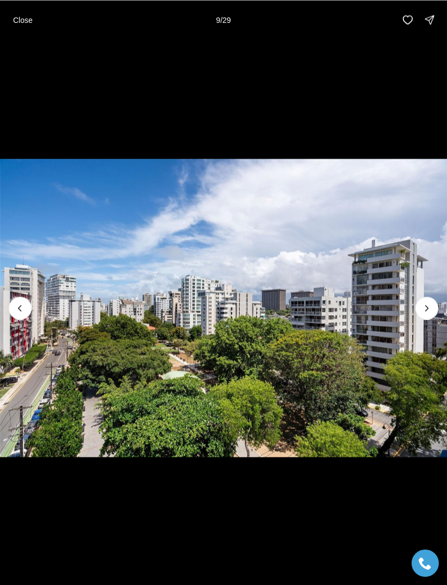
click at [422, 313] on icon "Next slide" at bounding box center [427, 308] width 11 height 11
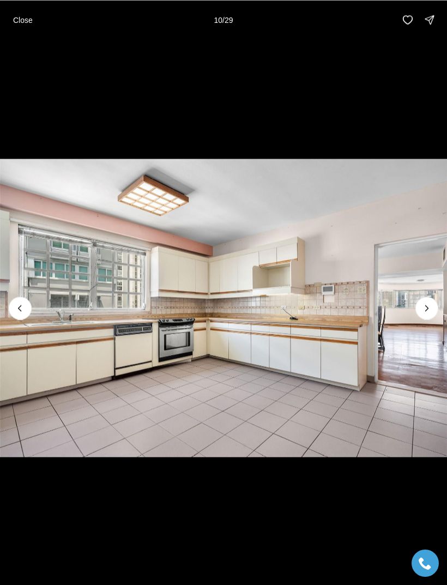
click at [417, 311] on button "Next slide" at bounding box center [427, 308] width 23 height 23
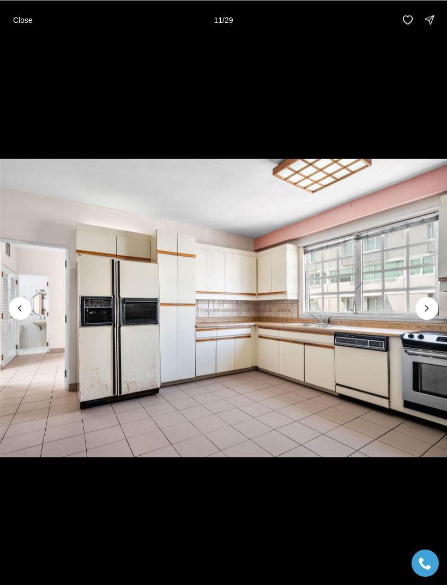
click at [424, 311] on icon "Next slide" at bounding box center [427, 308] width 11 height 11
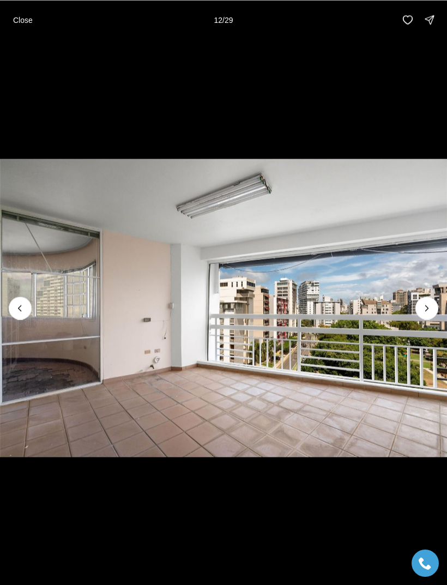
click at [423, 311] on icon "Next slide" at bounding box center [427, 308] width 11 height 11
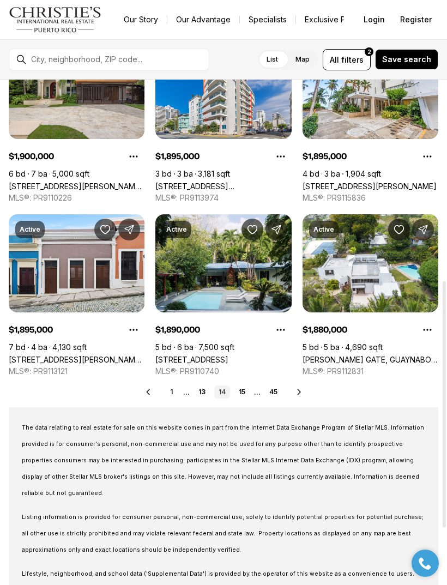
scroll to position [430, 0]
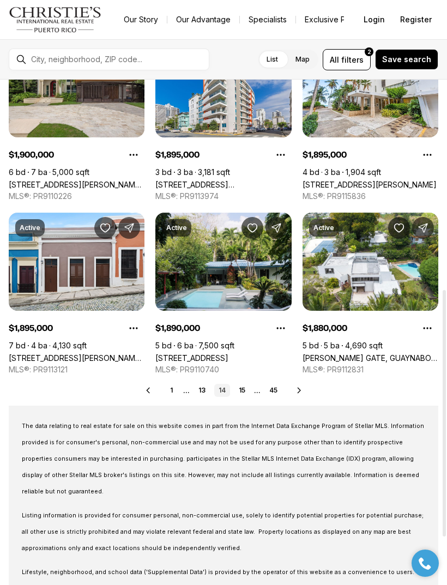
click at [298, 394] on icon at bounding box center [299, 390] width 9 height 9
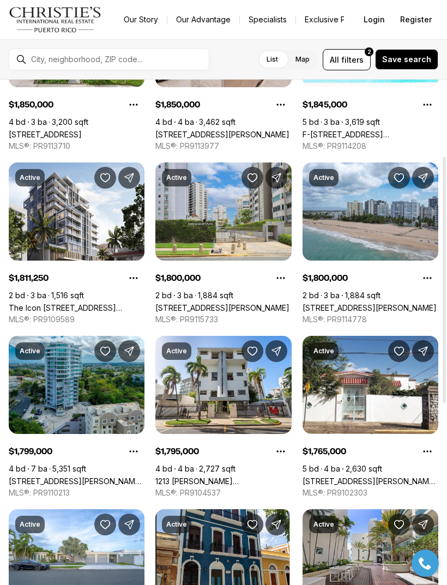
scroll to position [127, 0]
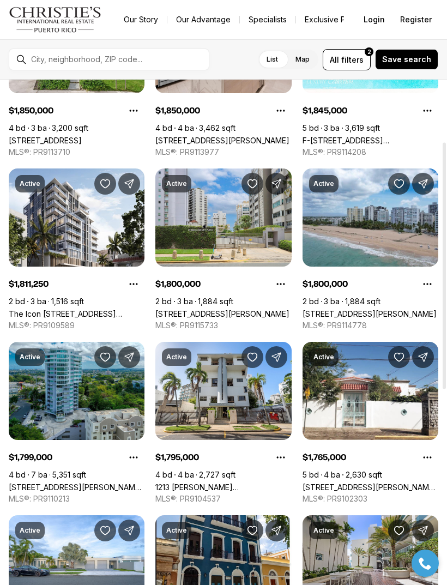
click at [239, 309] on link "[STREET_ADDRESS][PERSON_NAME]" at bounding box center [222, 313] width 134 height 9
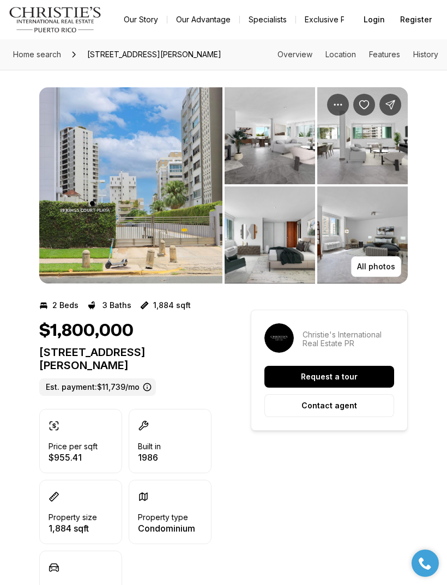
click at [106, 212] on img "View image gallery" at bounding box center [130, 185] width 183 height 196
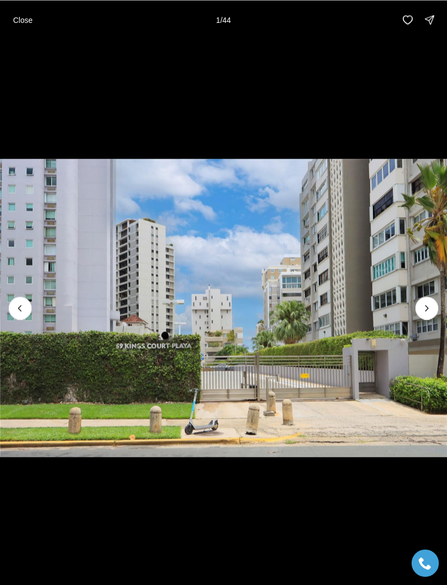
click at [422, 309] on icon "Next slide" at bounding box center [427, 308] width 11 height 11
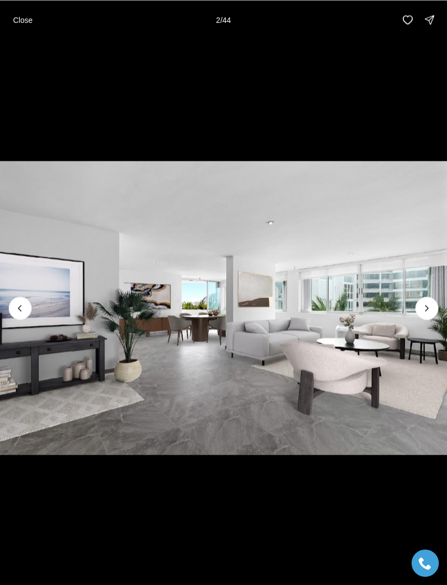
click at [422, 311] on icon "Next slide" at bounding box center [427, 308] width 11 height 11
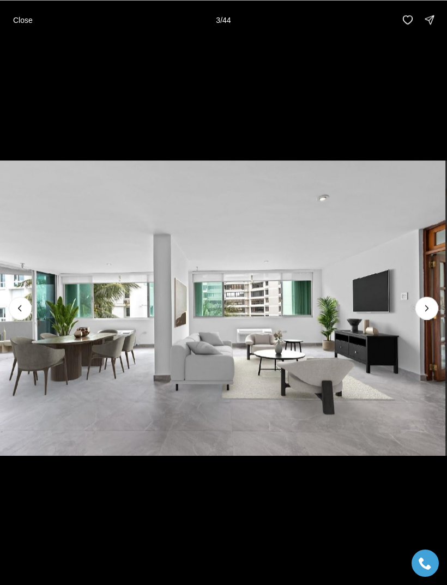
click at [423, 313] on icon "Next slide" at bounding box center [427, 308] width 11 height 11
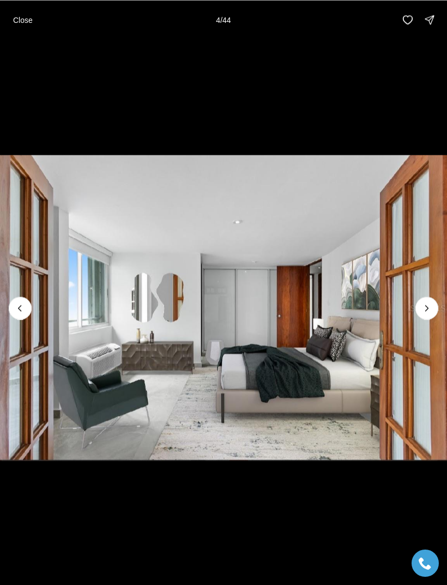
click at [421, 313] on button "Next slide" at bounding box center [427, 308] width 23 height 23
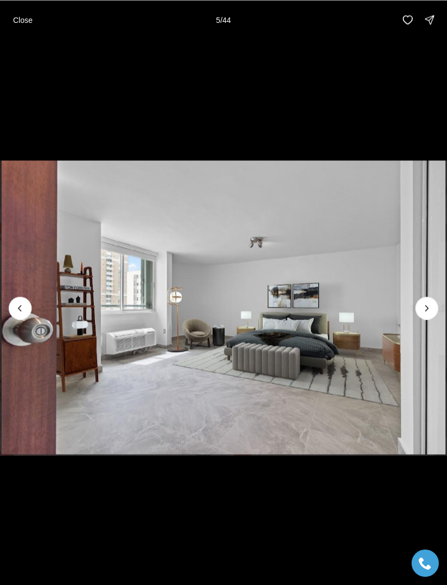
click at [422, 314] on button "Next slide" at bounding box center [427, 308] width 23 height 23
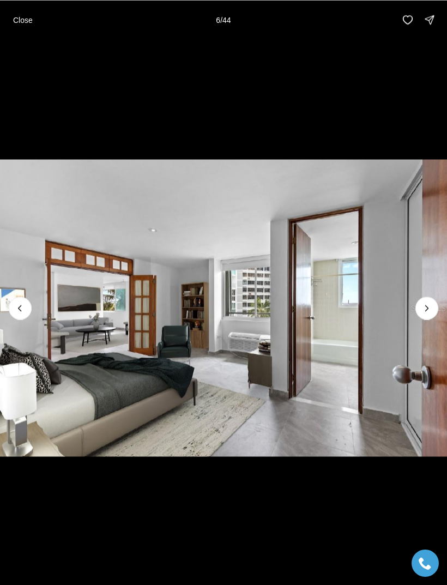
click at [415, 315] on img "6 of 44" at bounding box center [223, 308] width 447 height 410
click at [424, 313] on icon "Next slide" at bounding box center [427, 308] width 11 height 11
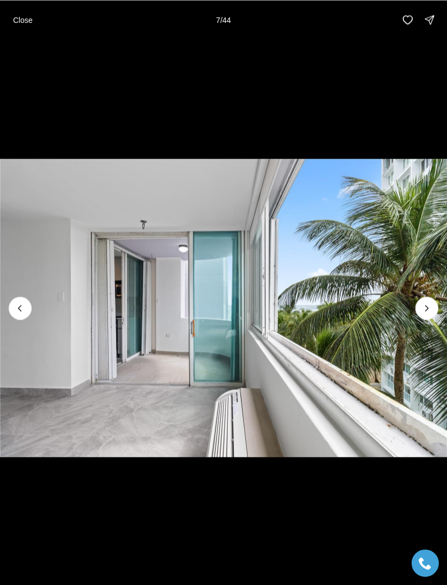
click at [422, 313] on icon "Next slide" at bounding box center [427, 308] width 11 height 11
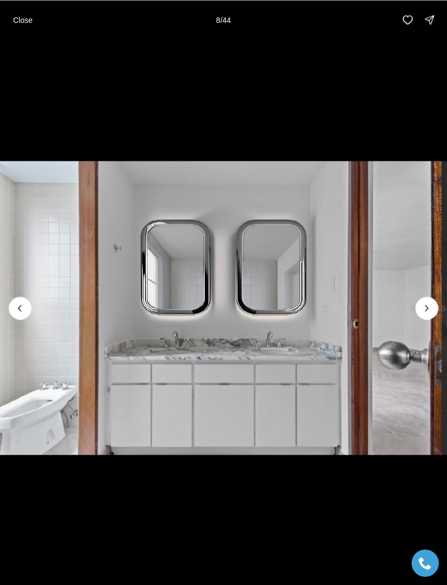
click at [432, 309] on icon "Next slide" at bounding box center [427, 308] width 11 height 11
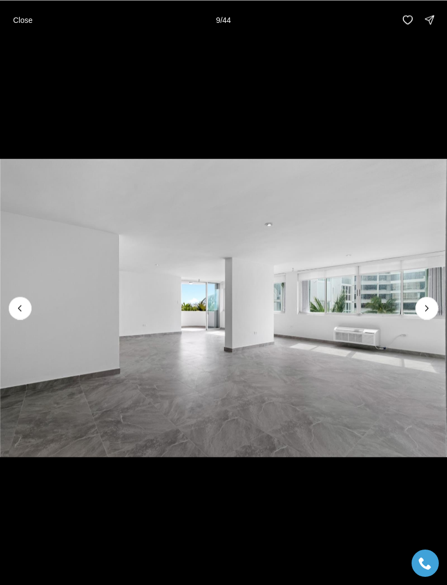
click at [418, 312] on button "Next slide" at bounding box center [427, 308] width 23 height 23
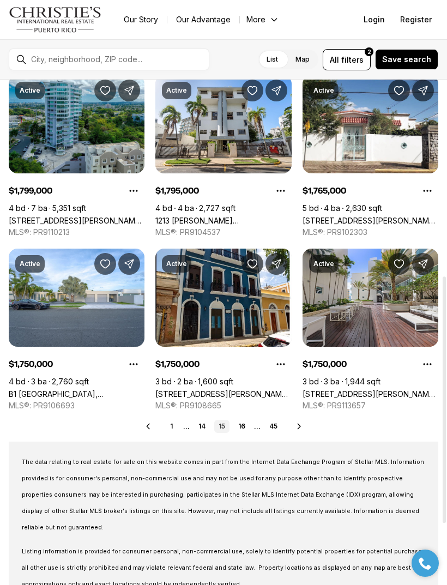
scroll to position [404, 0]
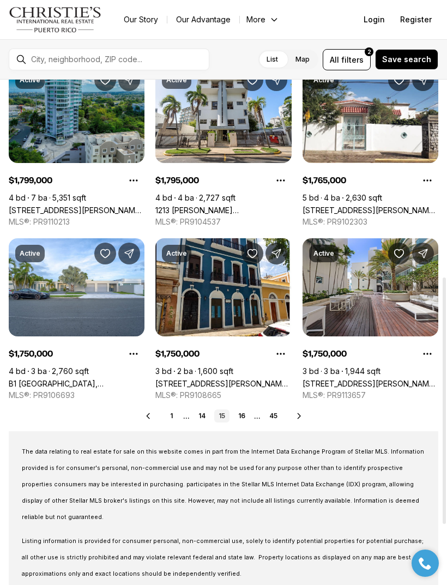
click at [296, 414] on icon at bounding box center [299, 416] width 9 height 9
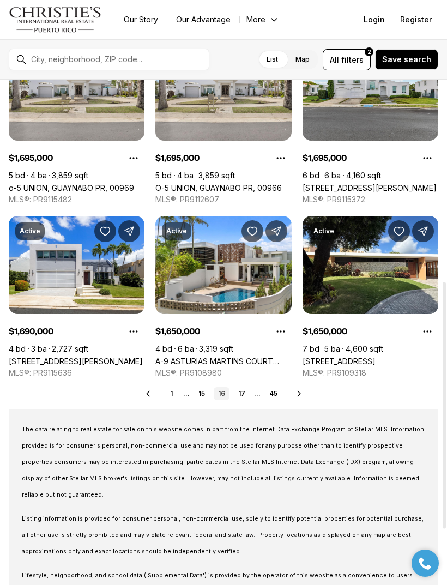
scroll to position [430, 0]
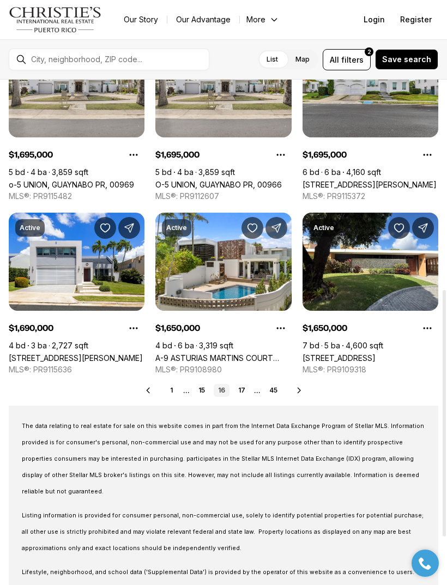
click at [303, 391] on icon at bounding box center [299, 390] width 9 height 9
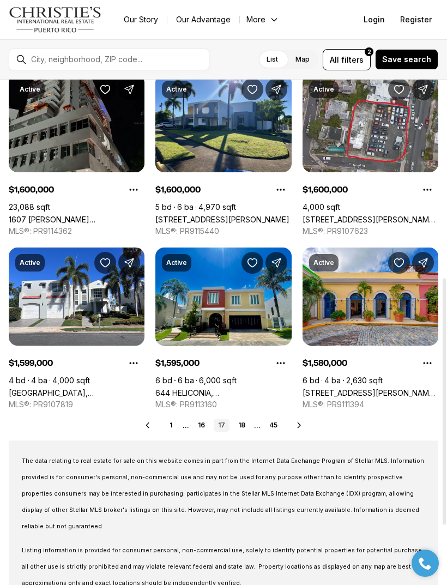
scroll to position [412, 0]
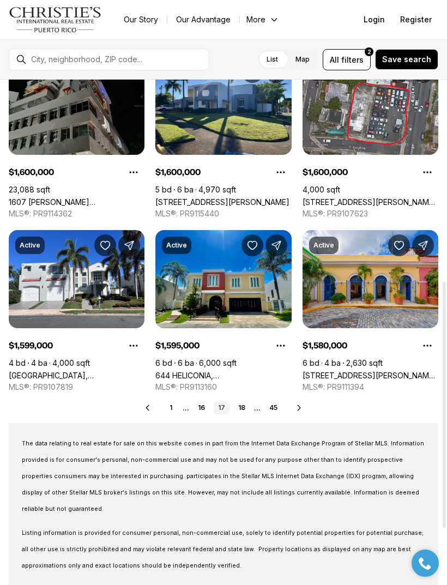
click at [296, 408] on icon at bounding box center [299, 408] width 9 height 9
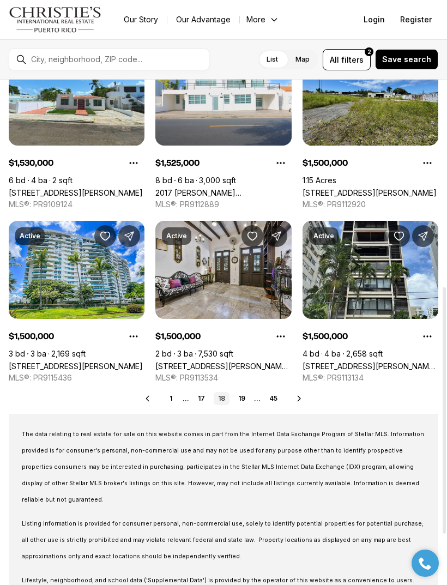
scroll to position [429, 0]
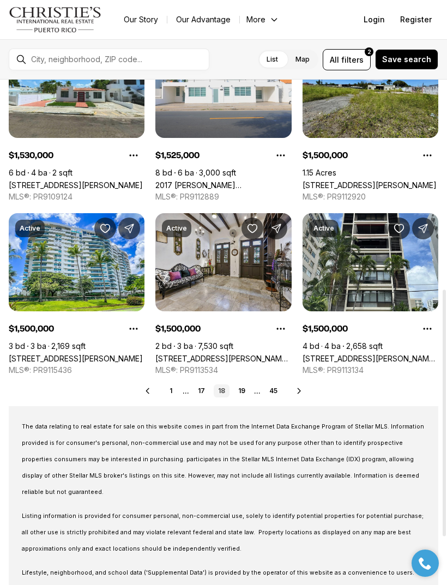
click at [298, 392] on icon at bounding box center [299, 391] width 9 height 9
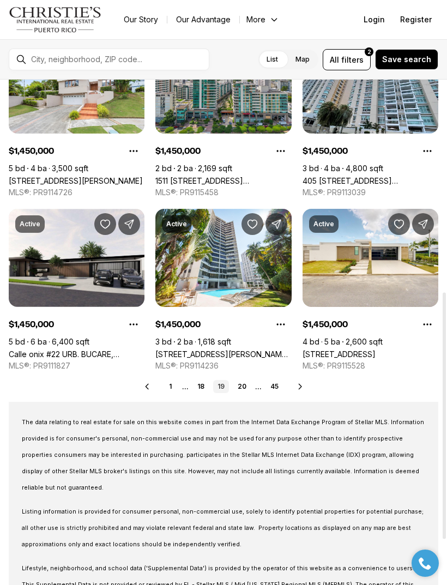
scroll to position [435, 0]
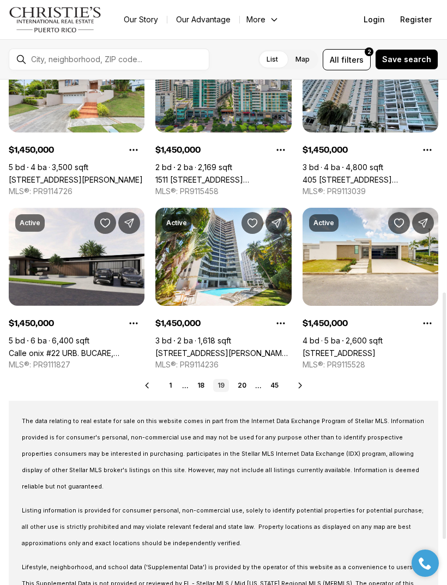
click at [299, 386] on icon at bounding box center [300, 385] width 9 height 9
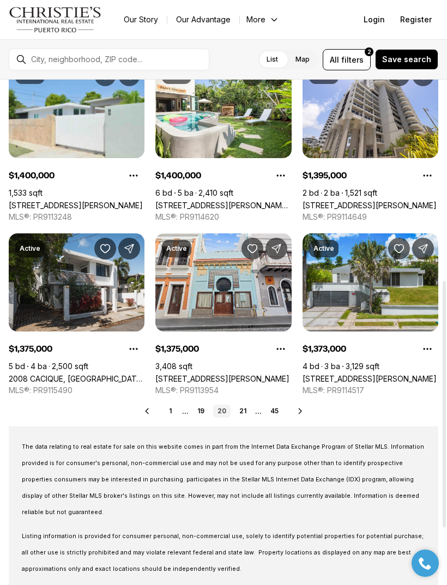
scroll to position [419, 0]
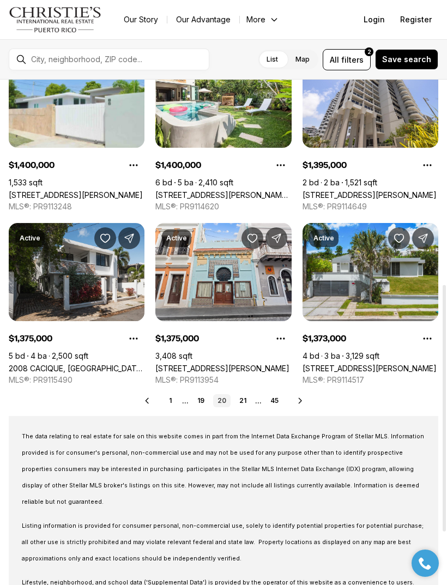
click at [298, 400] on icon at bounding box center [300, 401] width 9 height 9
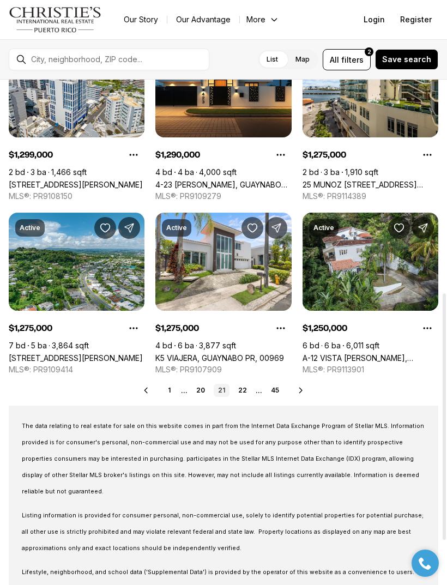
scroll to position [437, 0]
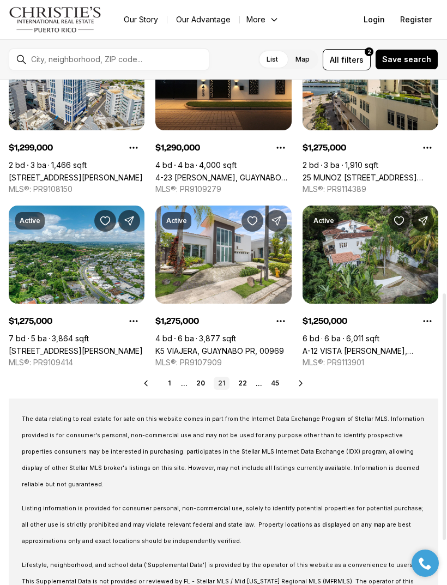
click at [298, 384] on icon at bounding box center [301, 383] width 9 height 9
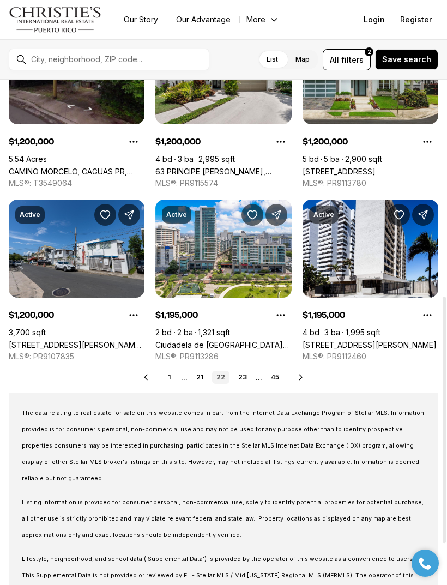
scroll to position [443, 0]
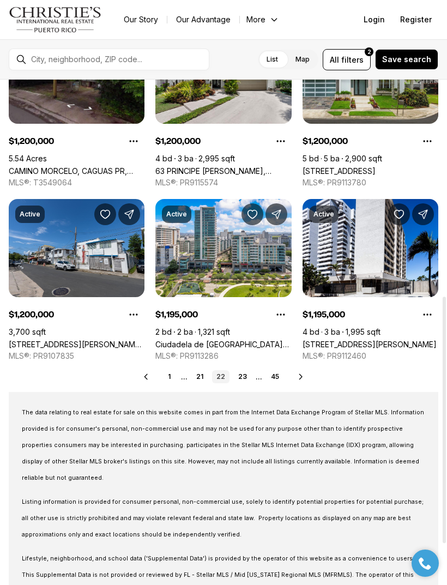
click at [297, 375] on icon at bounding box center [301, 377] width 9 height 9
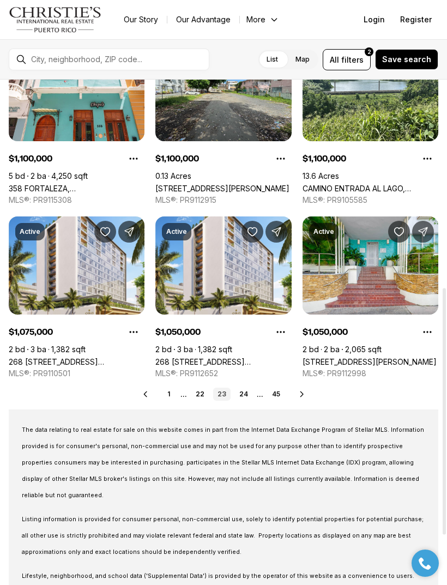
scroll to position [426, 0]
click at [298, 395] on icon at bounding box center [302, 394] width 9 height 9
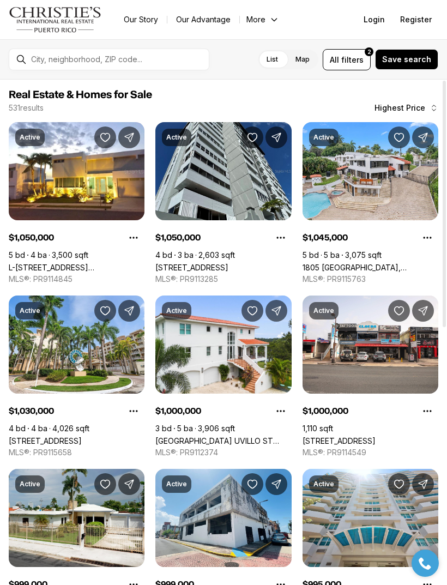
click at [229, 263] on link "[STREET_ADDRESS]" at bounding box center [191, 267] width 73 height 9
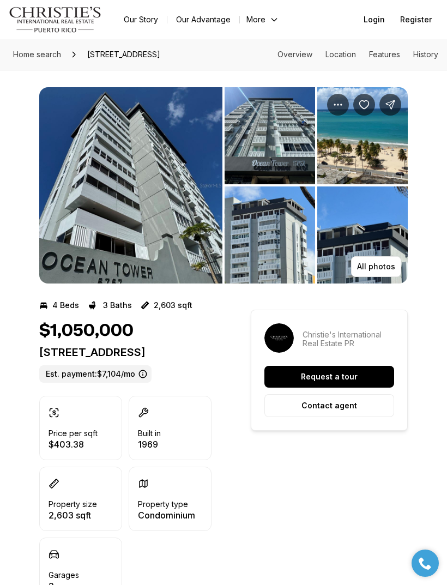
click at [107, 228] on img "View image gallery" at bounding box center [130, 185] width 183 height 196
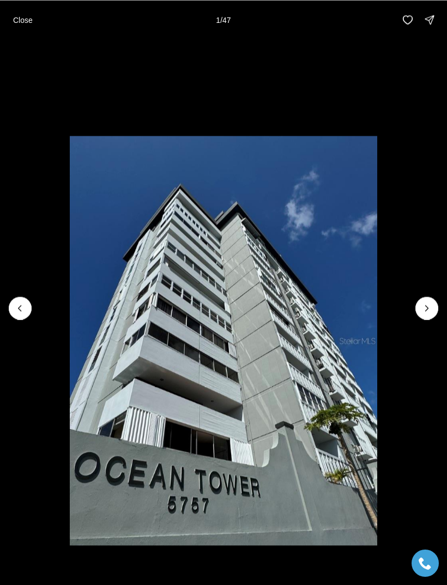
click at [424, 309] on icon "Next slide" at bounding box center [427, 308] width 11 height 11
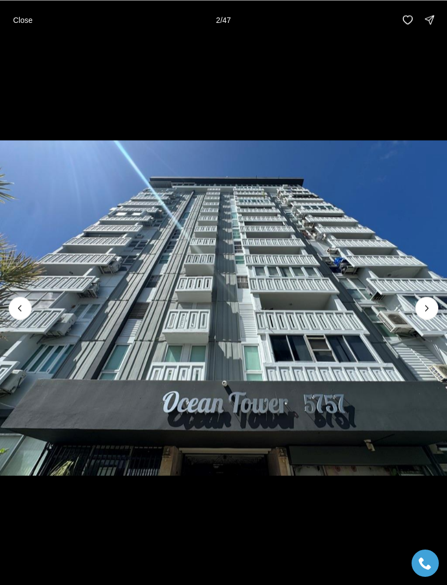
click at [431, 305] on icon "Next slide" at bounding box center [427, 308] width 11 height 11
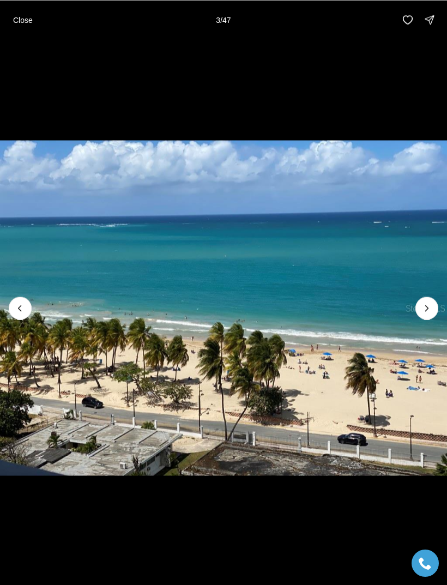
click at [410, 312] on img "3 of 47" at bounding box center [223, 308] width 447 height 410
click at [427, 310] on icon "Next slide" at bounding box center [427, 308] width 11 height 11
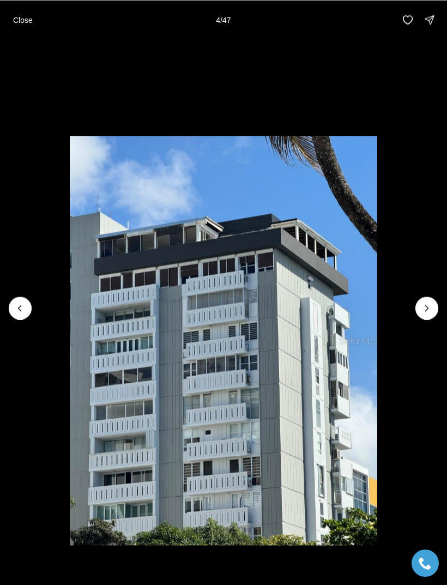
click at [418, 309] on button "Next slide" at bounding box center [427, 308] width 23 height 23
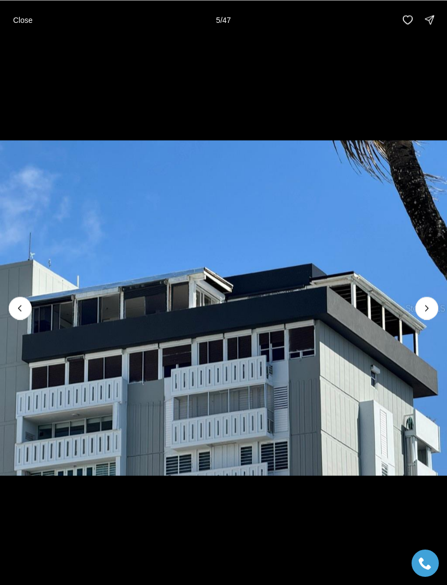
click at [428, 309] on icon "Next slide" at bounding box center [427, 308] width 11 height 11
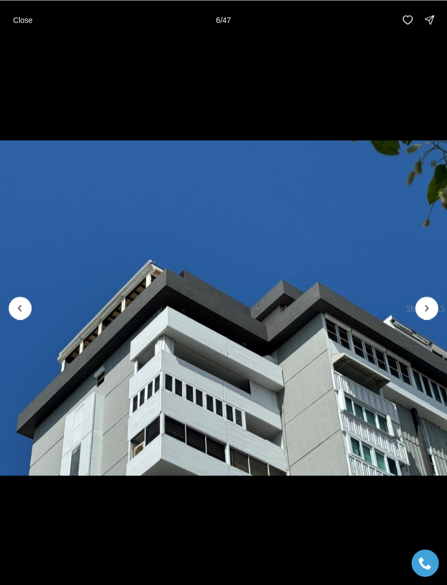
click at [425, 311] on icon "Next slide" at bounding box center [427, 308] width 11 height 11
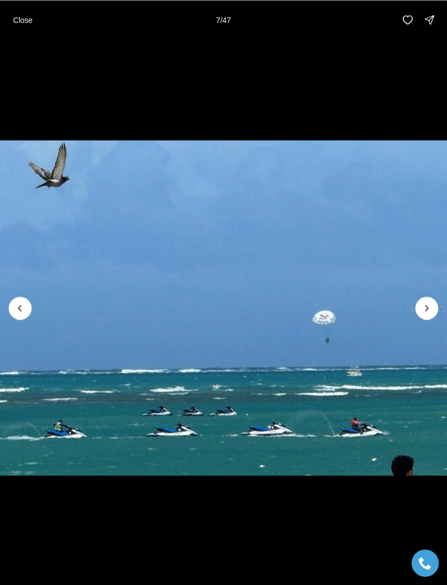
click at [425, 310] on icon "Next slide" at bounding box center [427, 308] width 11 height 11
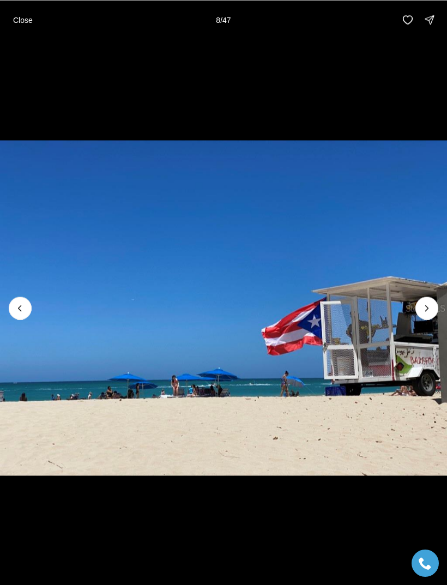
click at [431, 309] on icon "Next slide" at bounding box center [427, 308] width 11 height 11
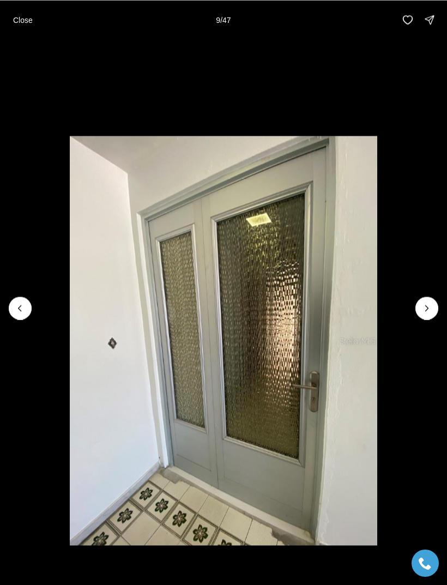
click at [425, 310] on icon "Next slide" at bounding box center [427, 308] width 11 height 11
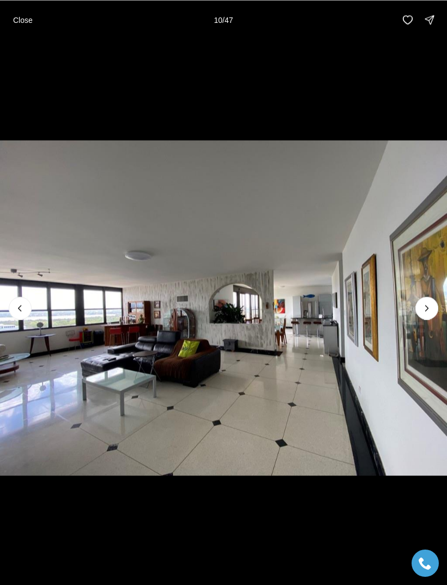
click at [424, 310] on icon "Next slide" at bounding box center [427, 308] width 11 height 11
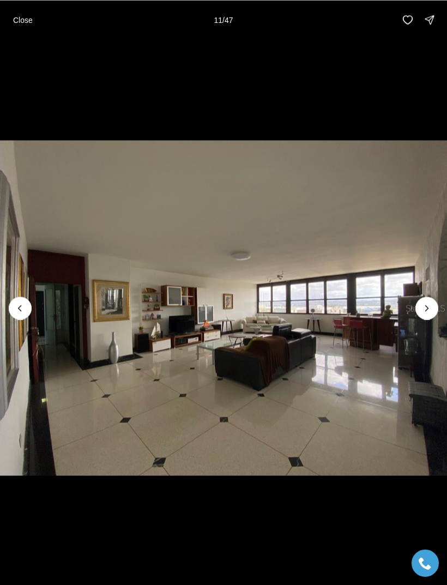
click at [431, 309] on icon "Next slide" at bounding box center [427, 308] width 11 height 11
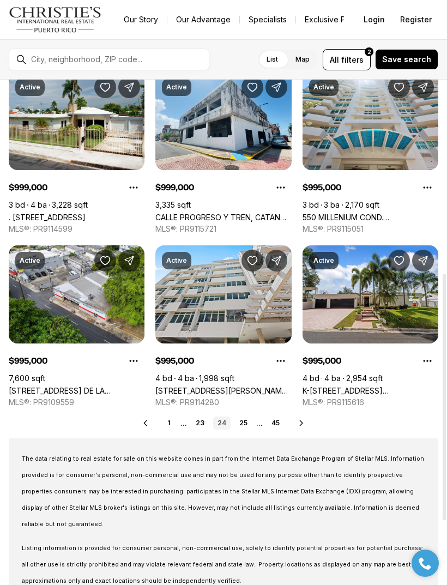
scroll to position [397, 0]
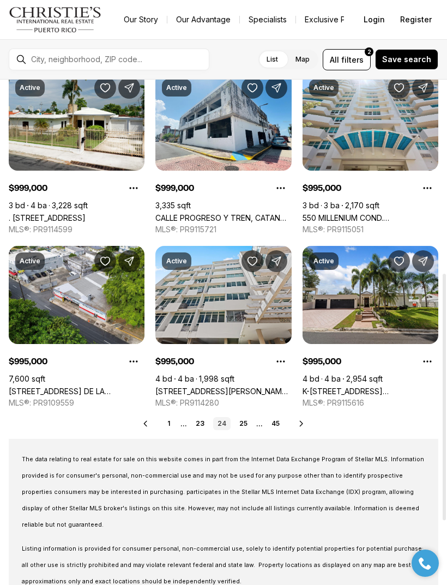
click at [297, 425] on icon at bounding box center [301, 423] width 9 height 9
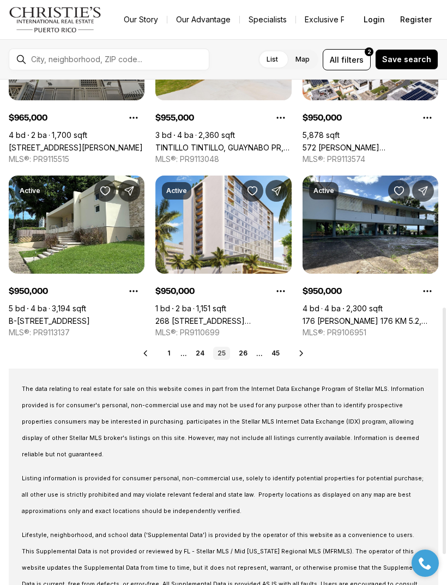
scroll to position [467, 0]
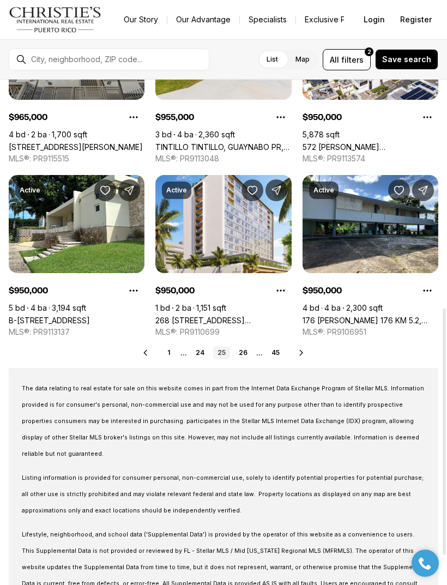
click at [297, 355] on icon at bounding box center [301, 353] width 9 height 9
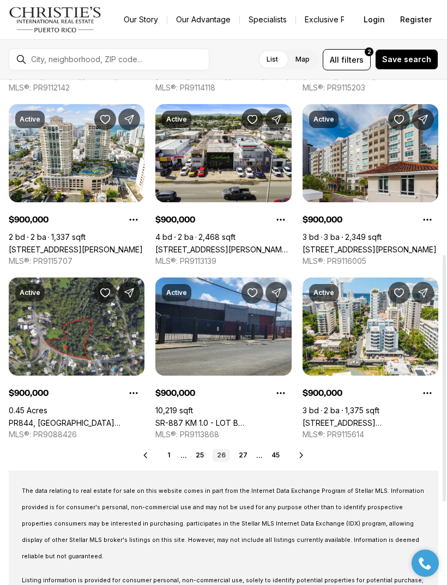
scroll to position [368, 0]
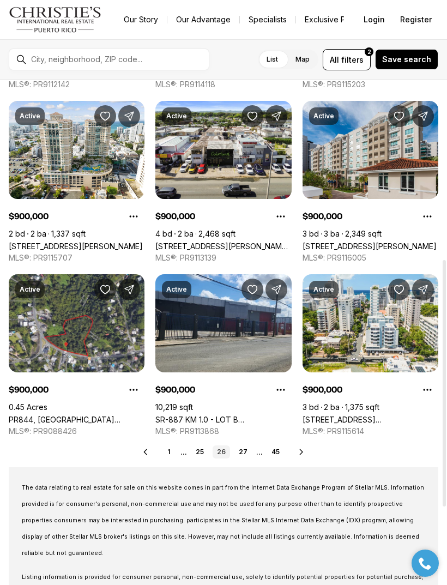
click at [299, 453] on icon at bounding box center [301, 452] width 9 height 9
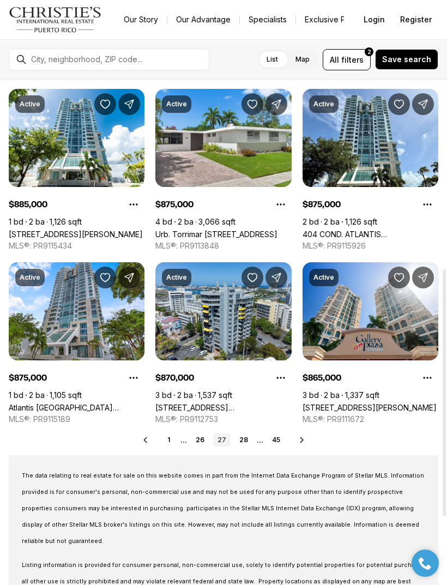
scroll to position [391, 0]
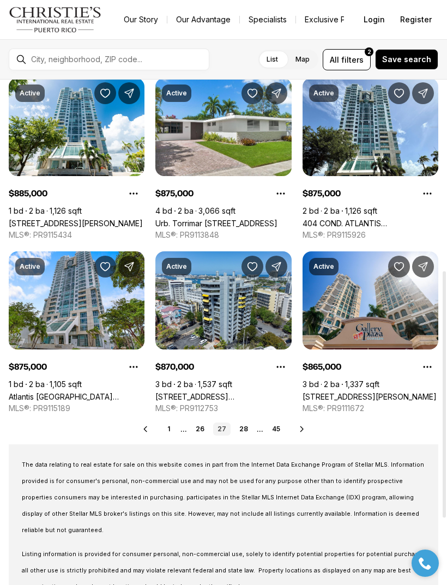
click at [300, 428] on icon at bounding box center [302, 429] width 9 height 9
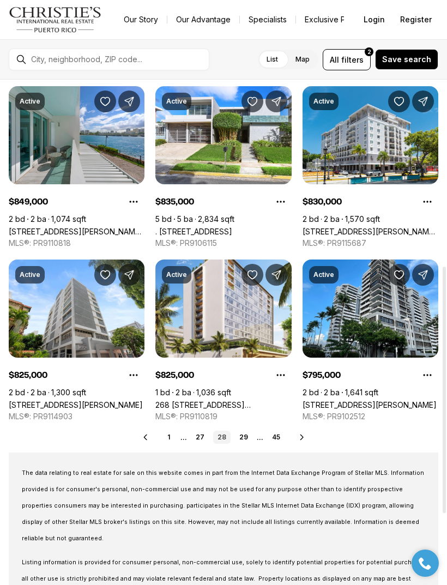
scroll to position [383, 0]
click at [301, 437] on icon at bounding box center [302, 437] width 3 height 5
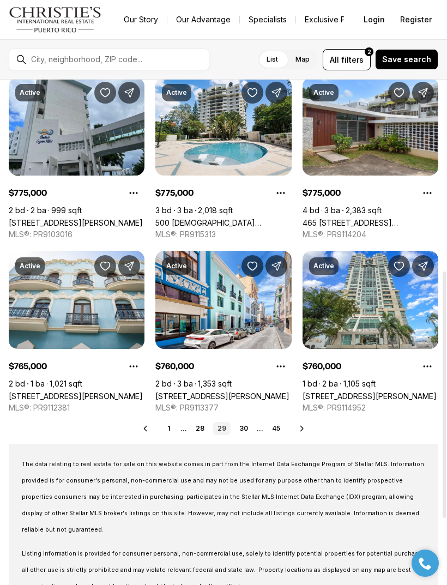
scroll to position [403, 0]
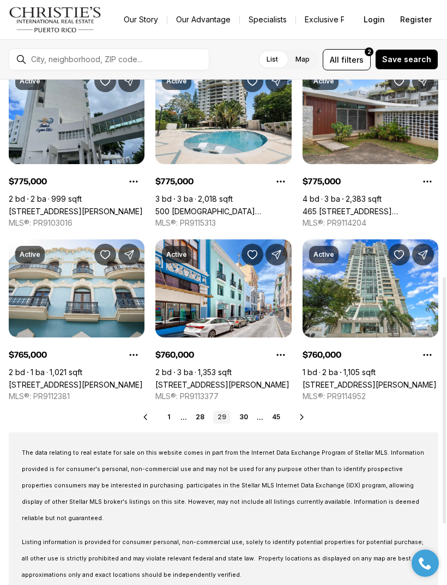
click at [298, 417] on icon at bounding box center [302, 417] width 9 height 9
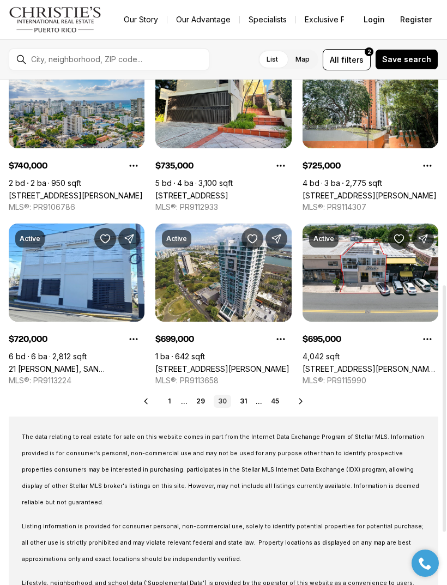
scroll to position [420, 0]
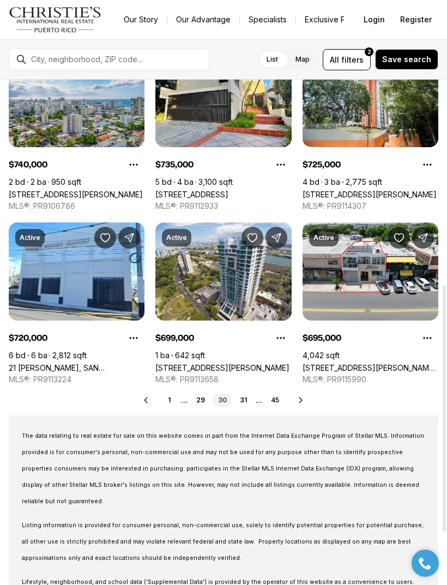
click at [301, 404] on icon at bounding box center [301, 400] width 9 height 9
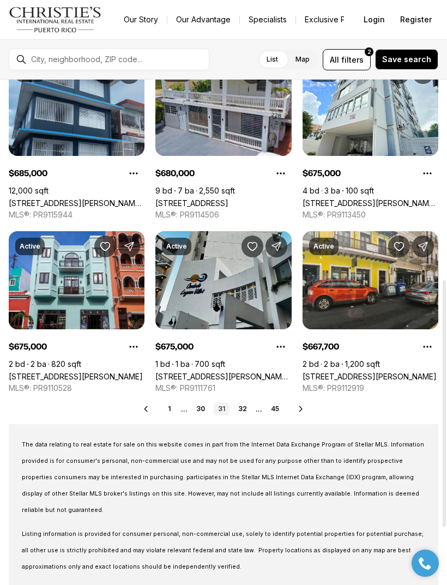
scroll to position [411, 0]
click at [299, 408] on icon at bounding box center [300, 408] width 3 height 5
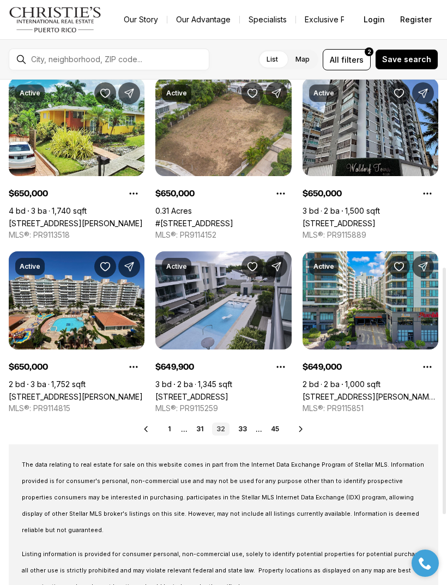
scroll to position [391, 0]
click at [300, 431] on icon at bounding box center [301, 429] width 9 height 9
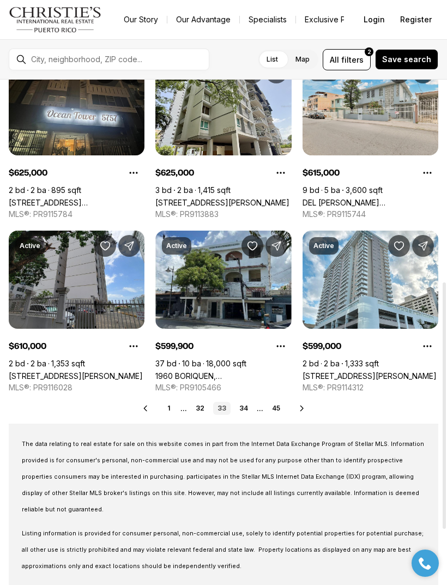
scroll to position [414, 0]
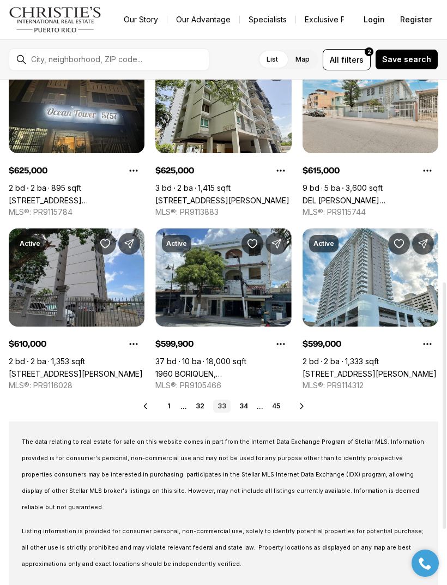
click at [298, 410] on icon at bounding box center [302, 406] width 9 height 9
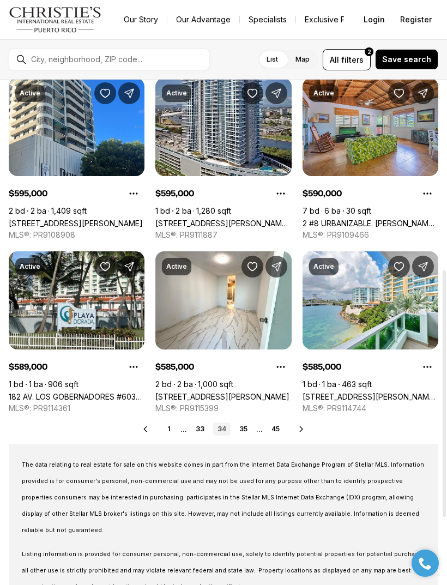
scroll to position [392, 0]
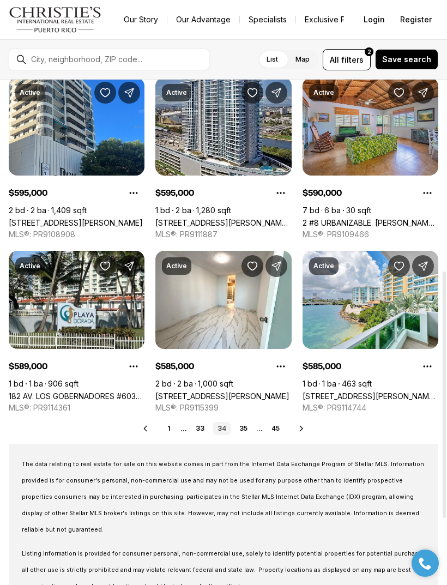
click at [298, 428] on icon at bounding box center [301, 428] width 9 height 9
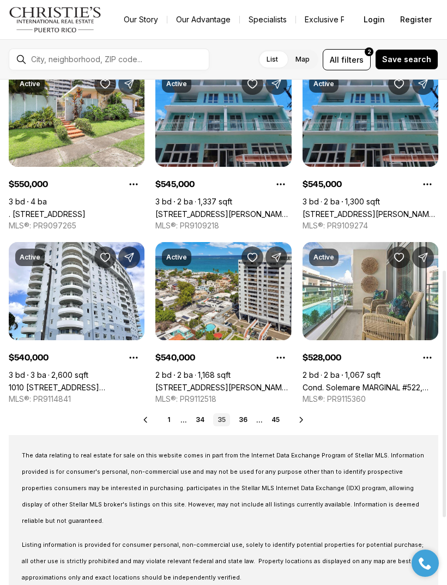
scroll to position [401, 0]
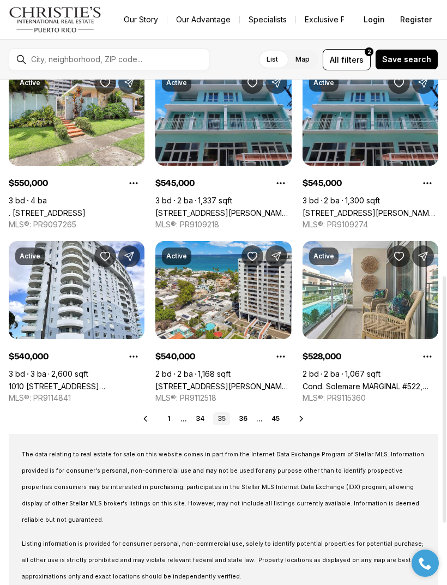
click at [298, 423] on icon at bounding box center [301, 419] width 9 height 9
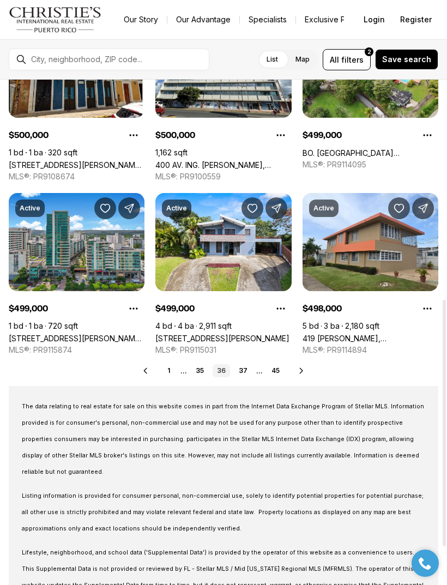
scroll to position [450, 0]
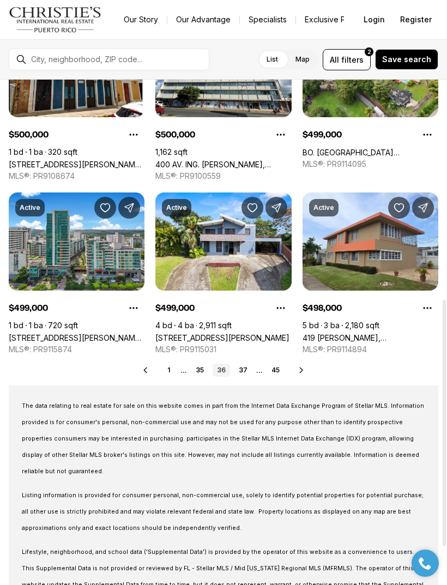
click at [300, 368] on icon at bounding box center [301, 370] width 3 height 5
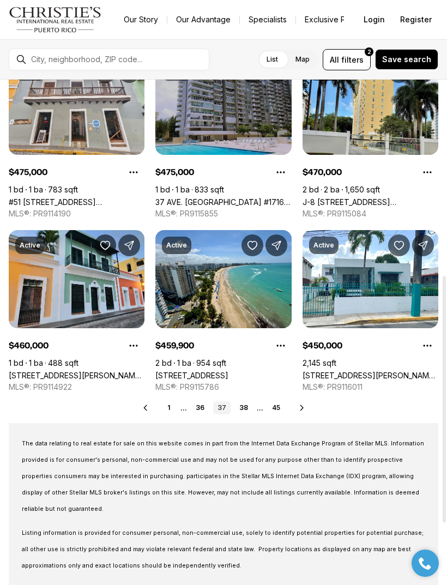
scroll to position [412, 0]
click at [298, 408] on icon at bounding box center [302, 408] width 9 height 9
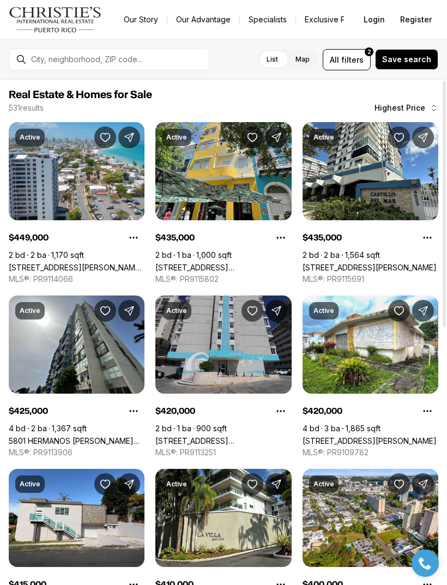
click at [379, 263] on link "[STREET_ADDRESS][PERSON_NAME]" at bounding box center [370, 267] width 134 height 9
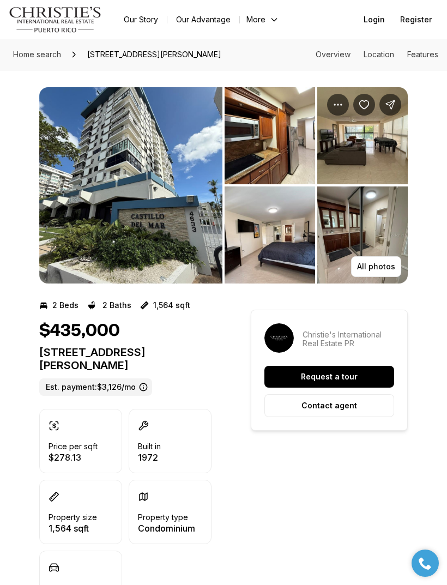
click at [93, 212] on img "View image gallery" at bounding box center [130, 185] width 183 height 196
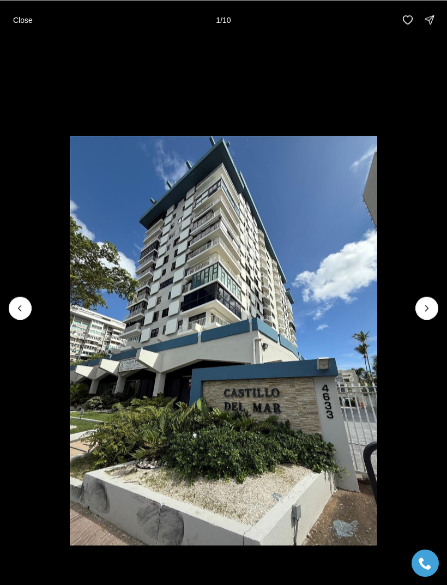
click at [421, 313] on button "Next slide" at bounding box center [427, 308] width 23 height 23
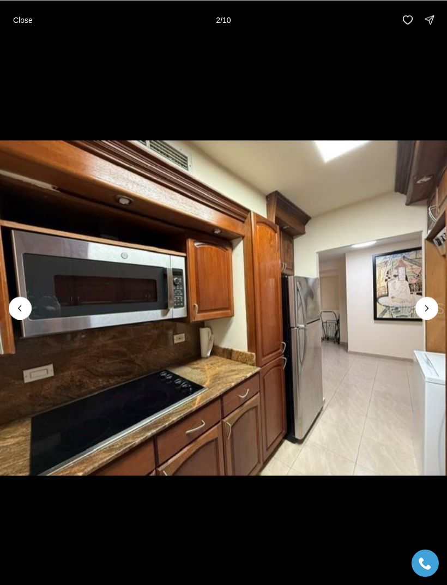
click at [430, 308] on icon "Next slide" at bounding box center [427, 308] width 11 height 11
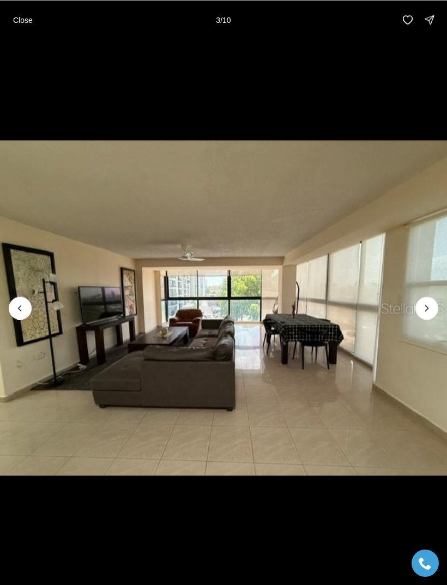
click at [423, 308] on icon "Next slide" at bounding box center [427, 308] width 11 height 11
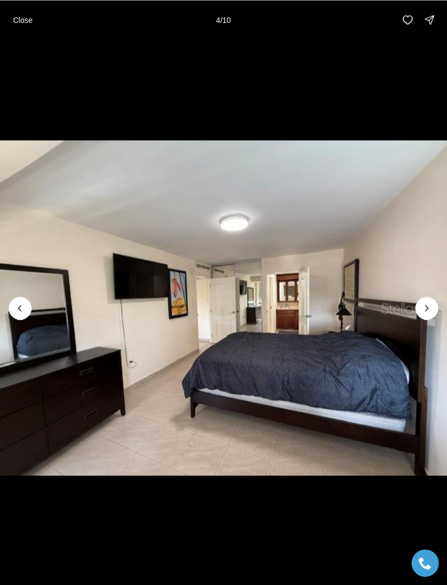
click at [423, 306] on icon "Next slide" at bounding box center [427, 308] width 11 height 11
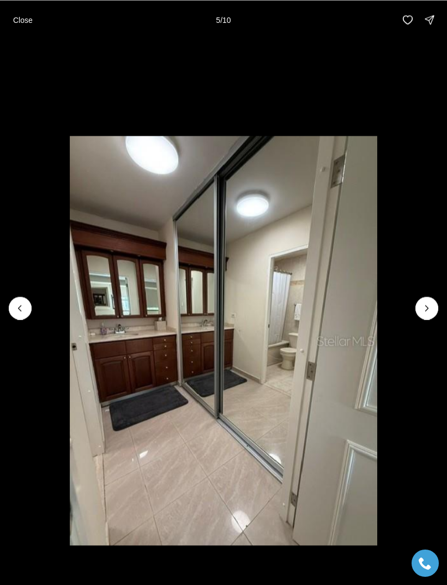
click at [424, 303] on icon "Next slide" at bounding box center [427, 308] width 11 height 11
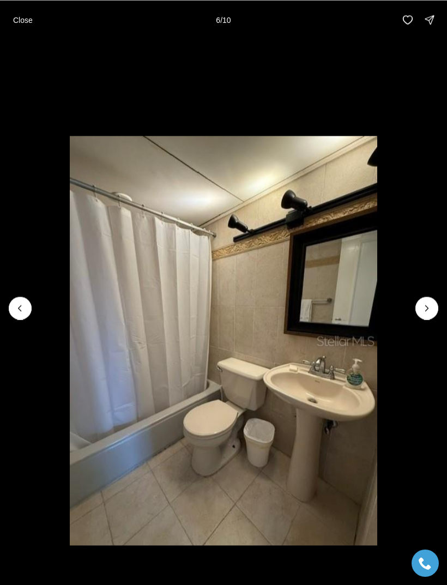
click at [422, 311] on icon "Next slide" at bounding box center [427, 308] width 11 height 11
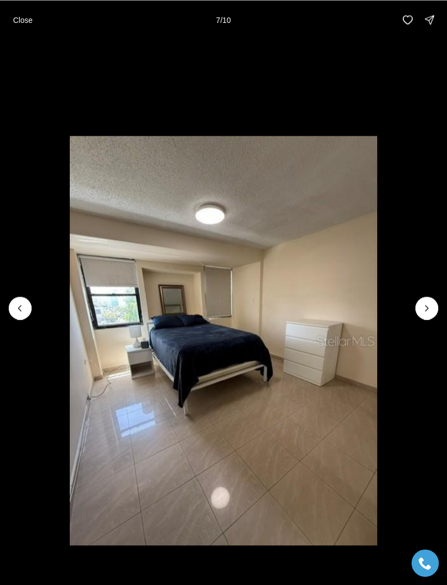
click at [418, 313] on button "Next slide" at bounding box center [427, 308] width 23 height 23
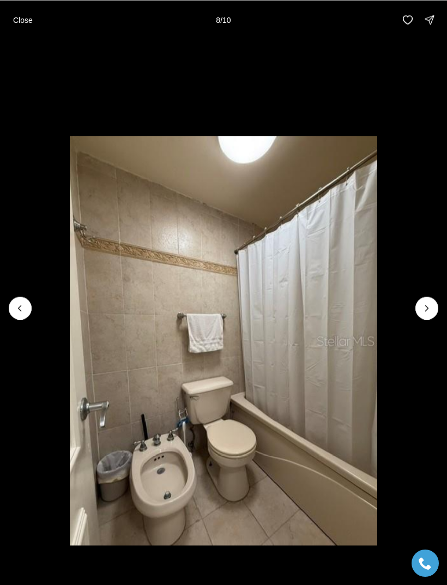
click at [421, 313] on button "Next slide" at bounding box center [427, 308] width 23 height 23
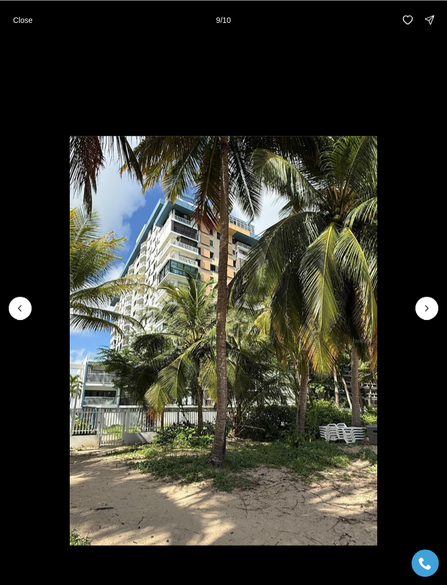
click at [425, 310] on icon "Next slide" at bounding box center [427, 308] width 11 height 11
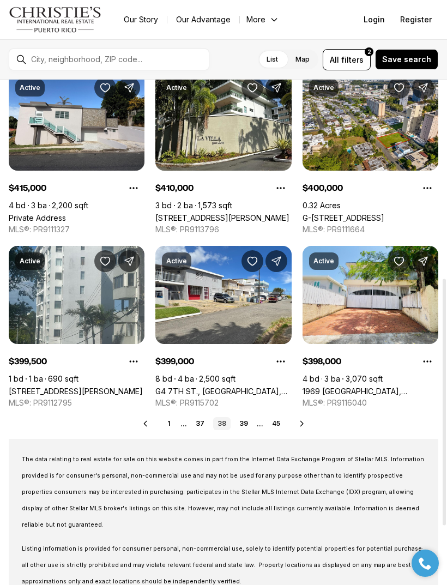
scroll to position [407, 0]
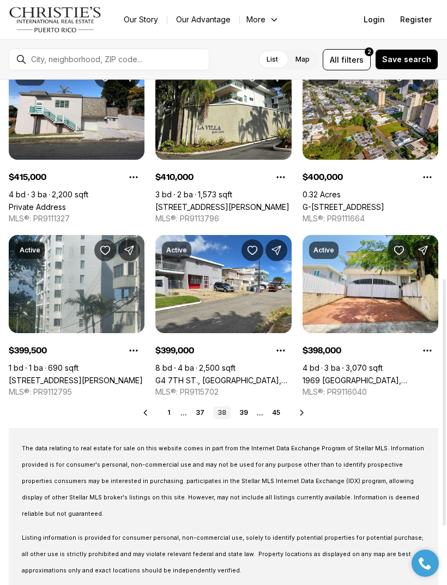
click at [298, 412] on icon at bounding box center [302, 413] width 9 height 9
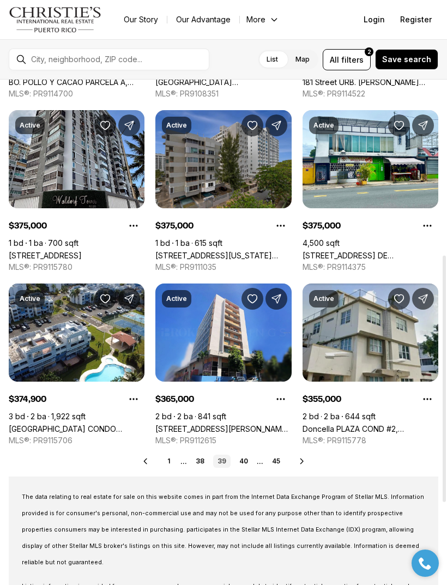
scroll to position [359, 0]
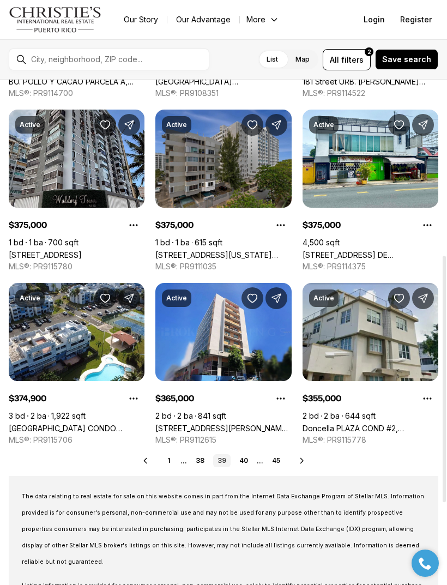
click at [298, 460] on icon at bounding box center [302, 461] width 9 height 9
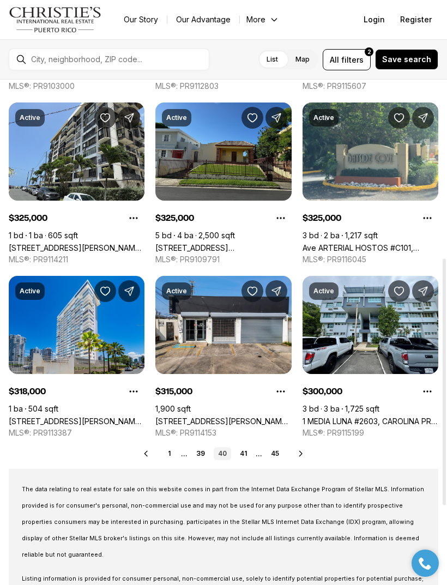
scroll to position [367, 0]
click at [300, 453] on icon at bounding box center [300, 453] width 3 height 5
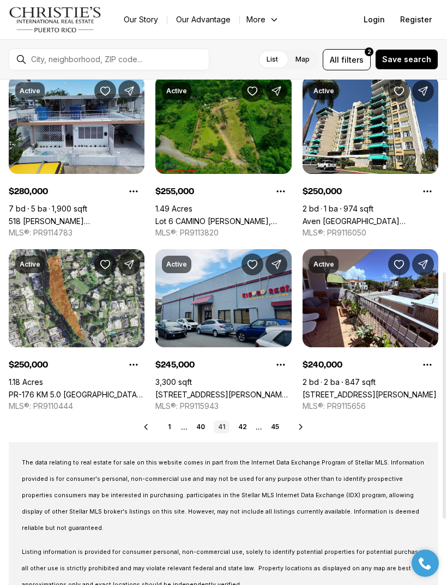
scroll to position [393, 0]
click at [292, 425] on div "Prev 1 ... 40 41 42 ... 45 Next" at bounding box center [224, 427] width 430 height 13
click at [297, 424] on icon at bounding box center [301, 427] width 9 height 9
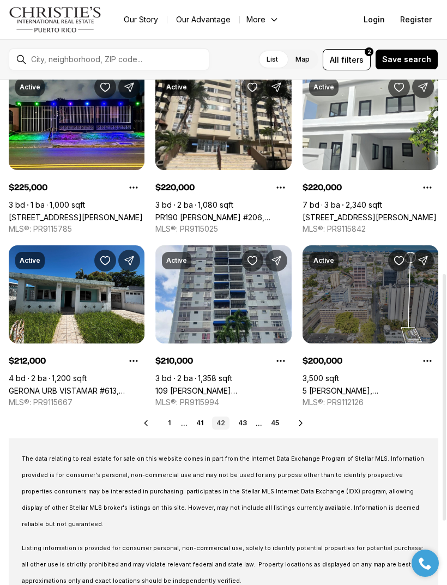
scroll to position [397, 0]
click at [297, 423] on icon at bounding box center [301, 423] width 9 height 9
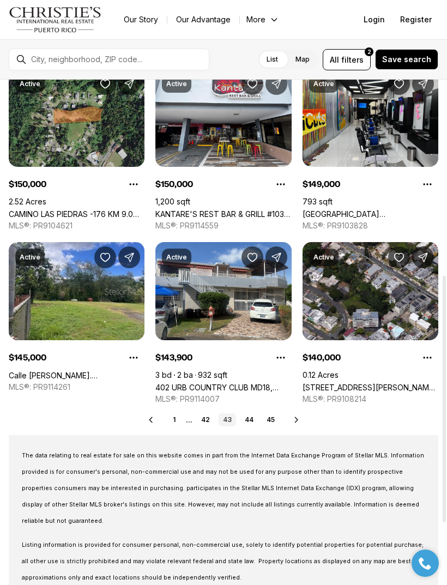
scroll to position [408, 0]
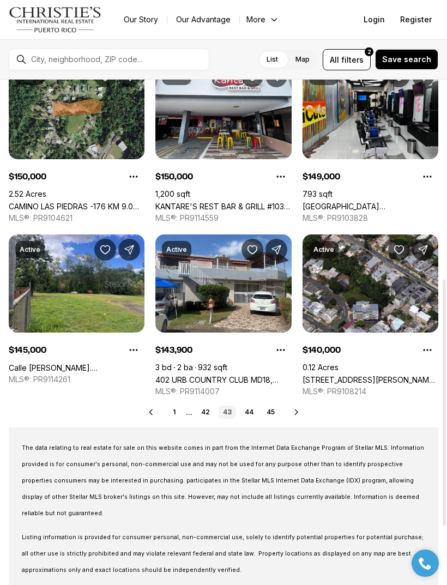
click at [294, 411] on icon at bounding box center [296, 412] width 9 height 9
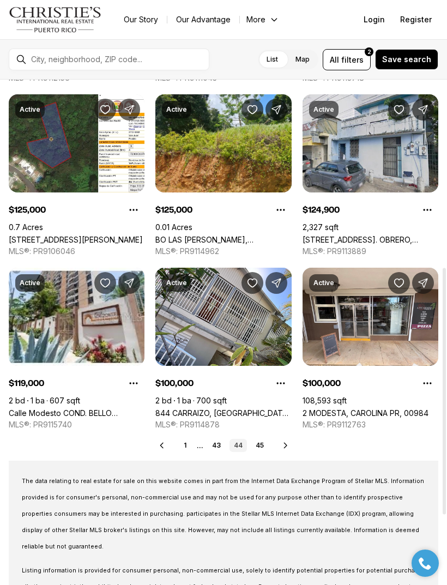
scroll to position [387, 0]
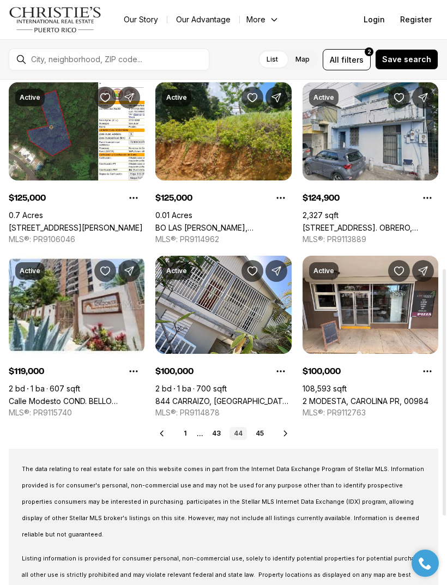
click at [284, 430] on icon at bounding box center [285, 433] width 9 height 9
